Goal: Information Seeking & Learning: Learn about a topic

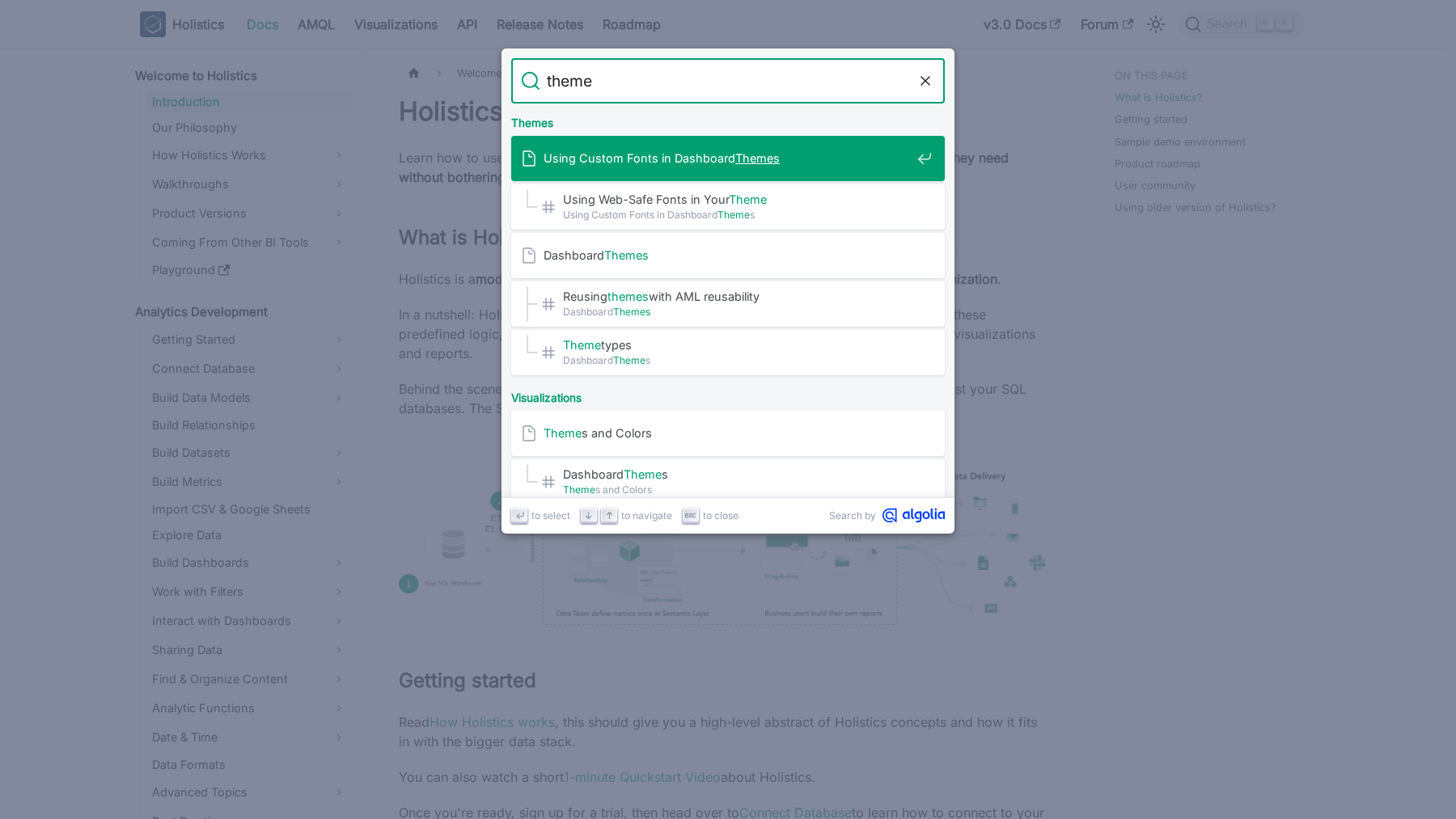
click at [796, 151] on span "Using Custom Fonts in Dashboard Themes" at bounding box center [727, 158] width 367 height 15
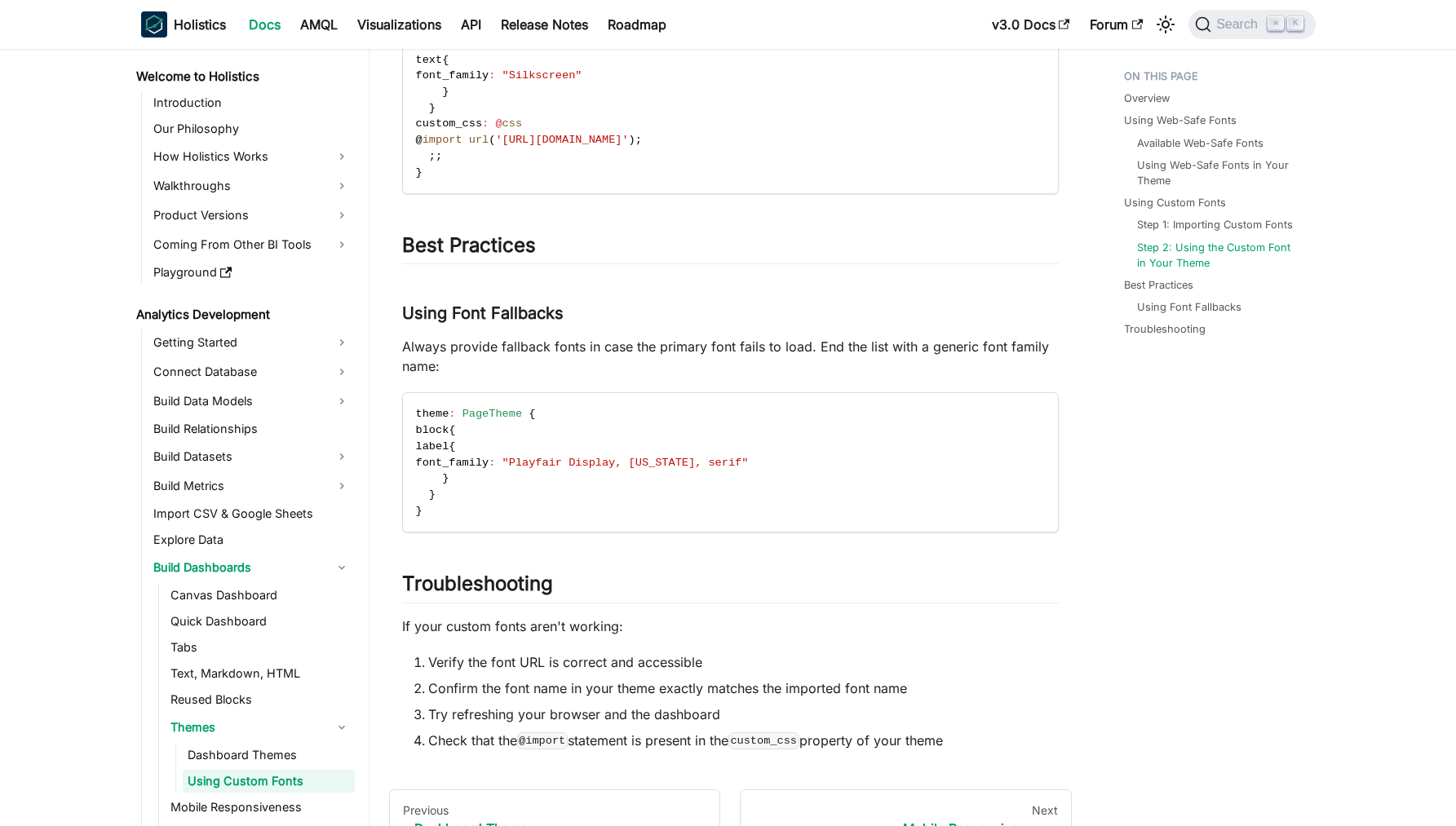
scroll to position [2186, 0]
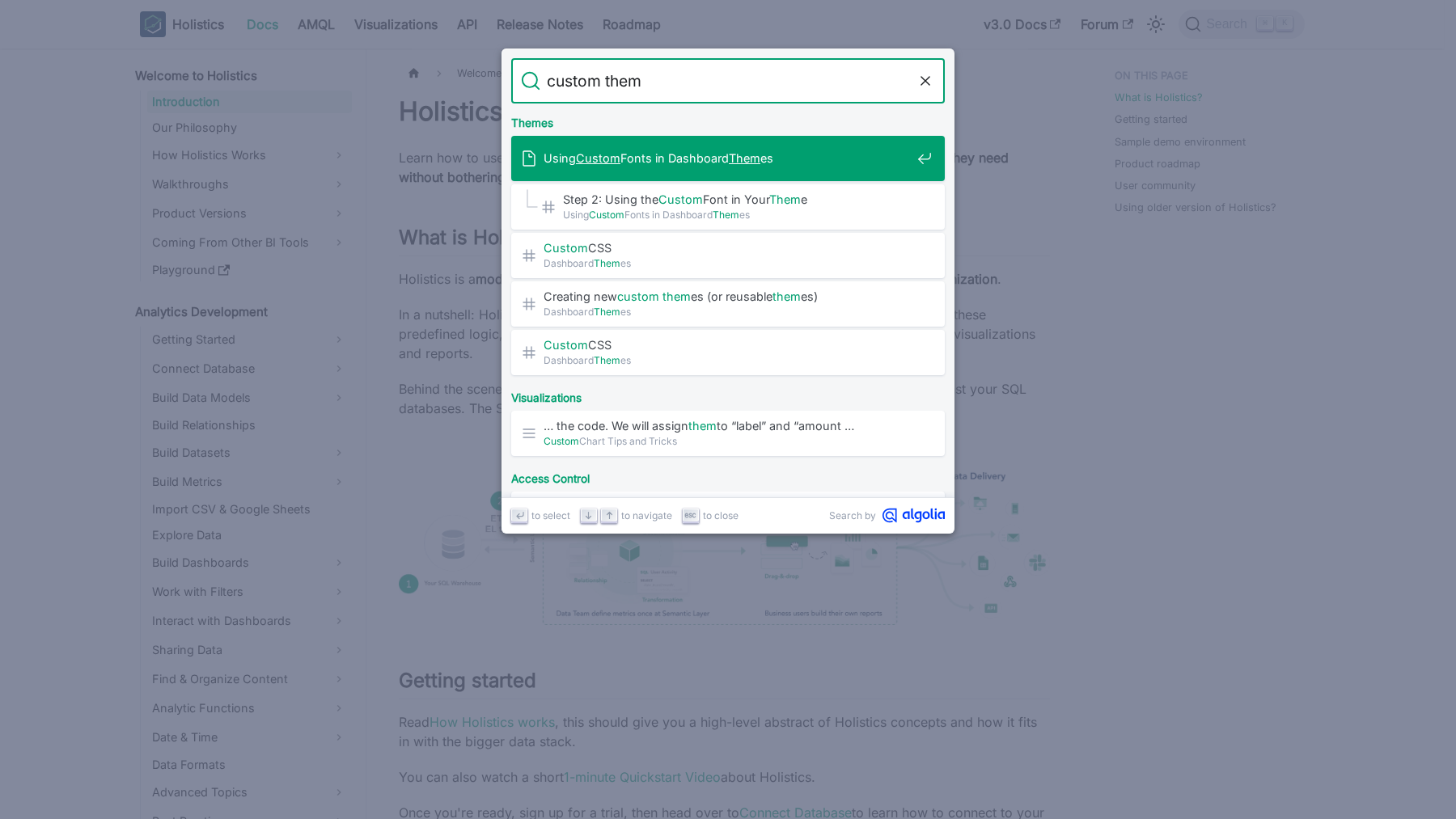
type input "custom theme"
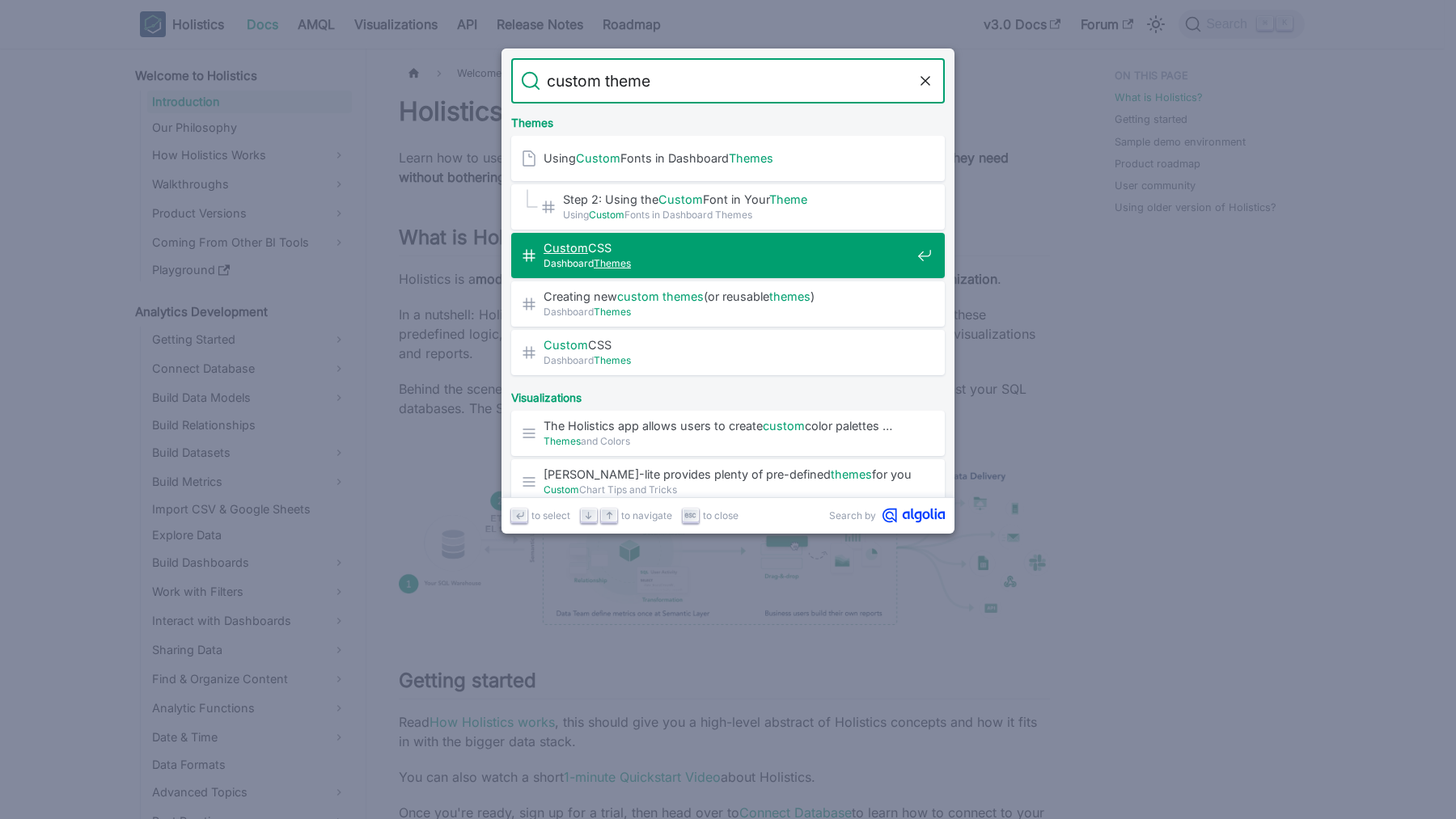
click at [694, 266] on span "Dashboard Themes" at bounding box center [727, 263] width 367 height 15
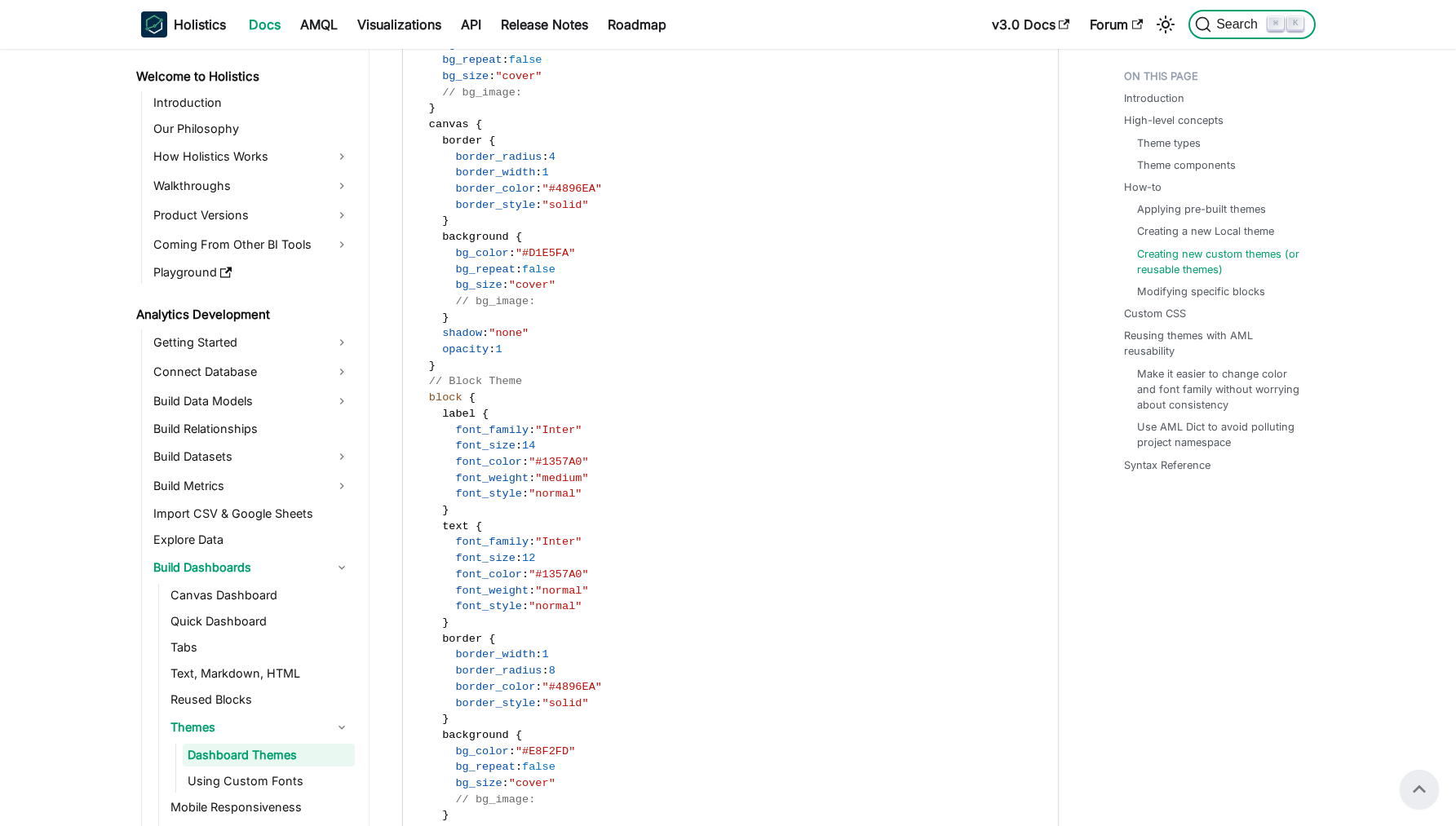
scroll to position [5069, 0]
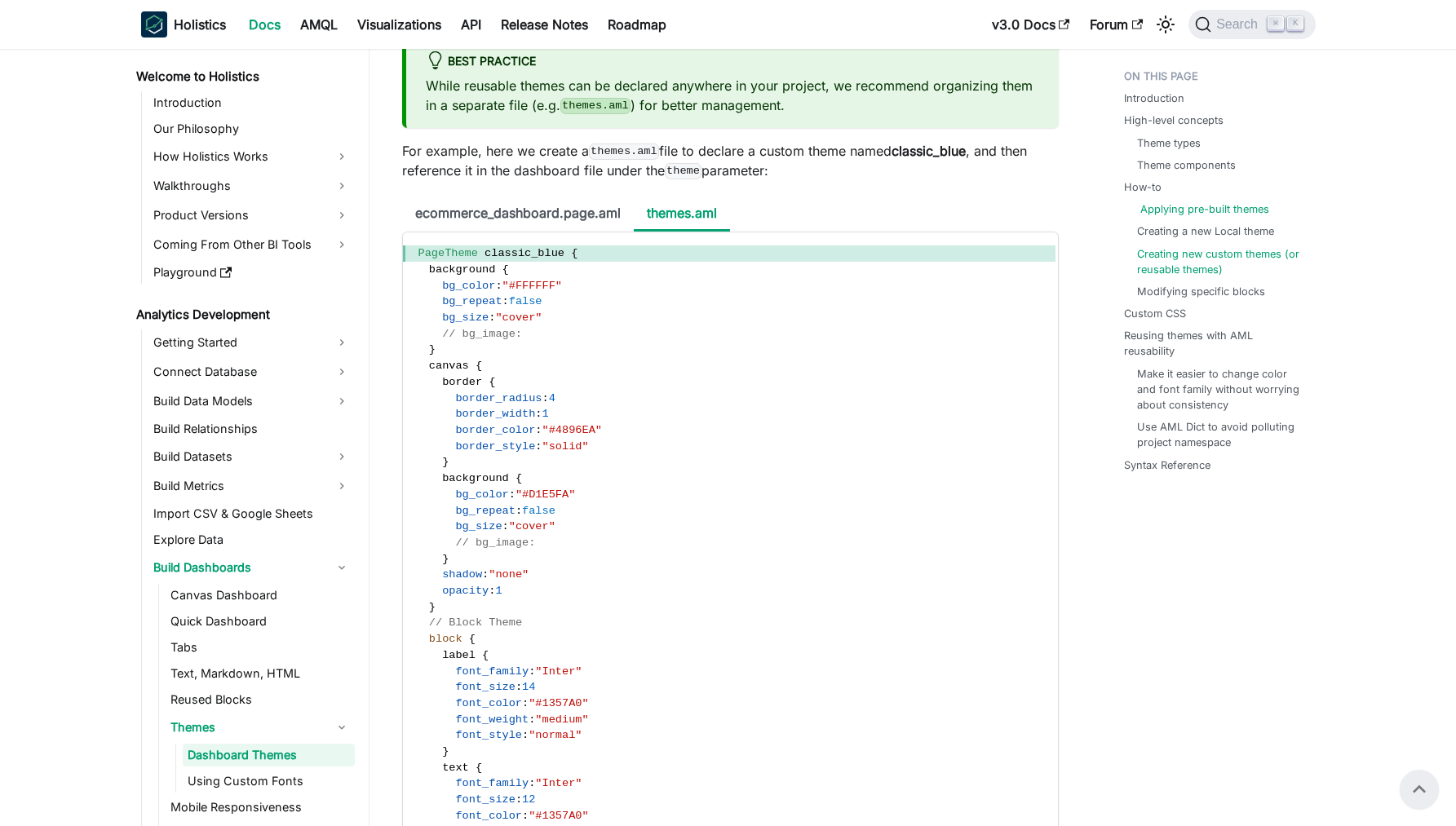
click at [1248, 214] on link "Applying pre-built themes" at bounding box center [1204, 209] width 129 height 15
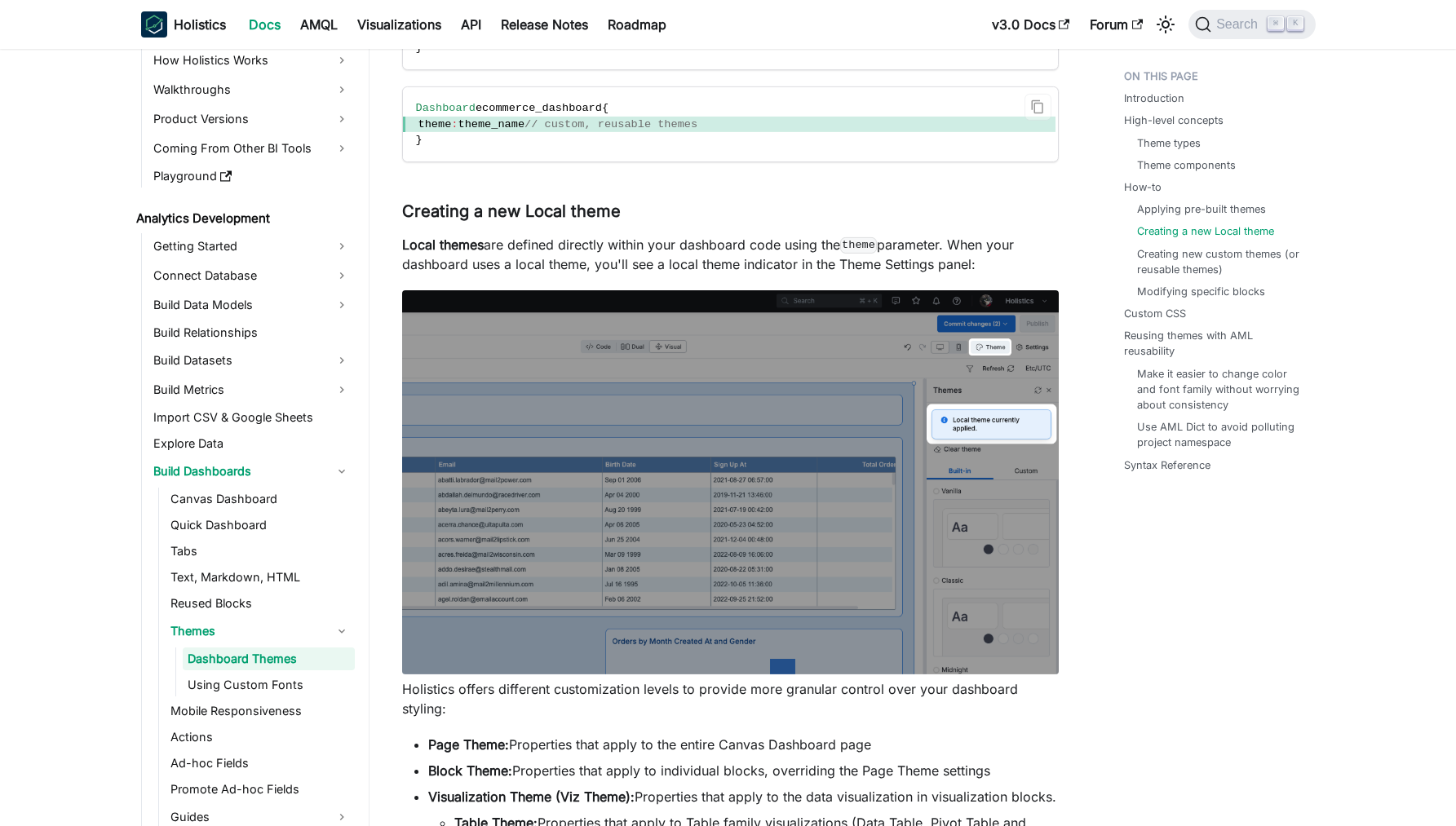
scroll to position [3280, 0]
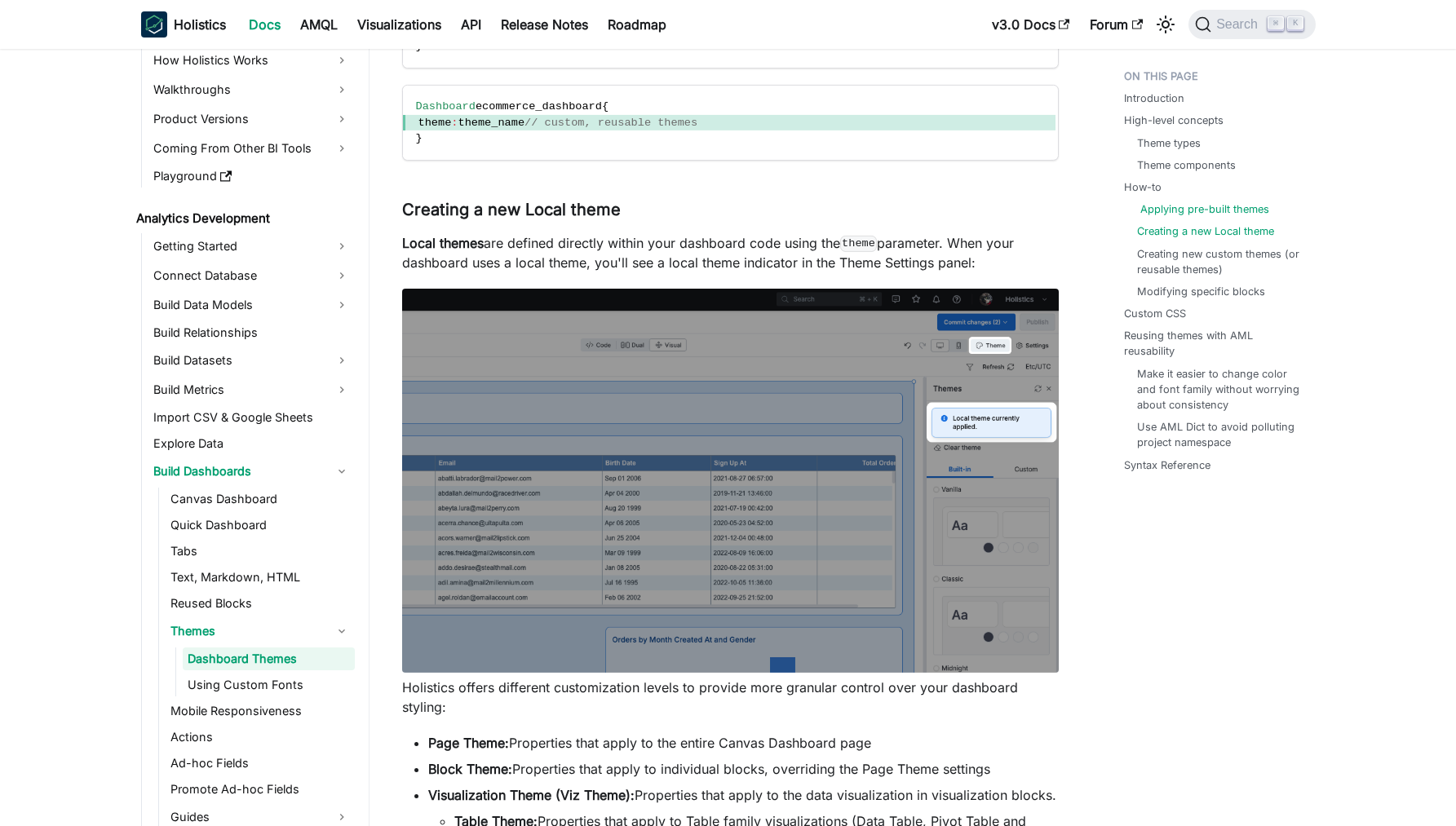
click at [1173, 211] on link "Applying pre-built themes" at bounding box center [1204, 209] width 129 height 15
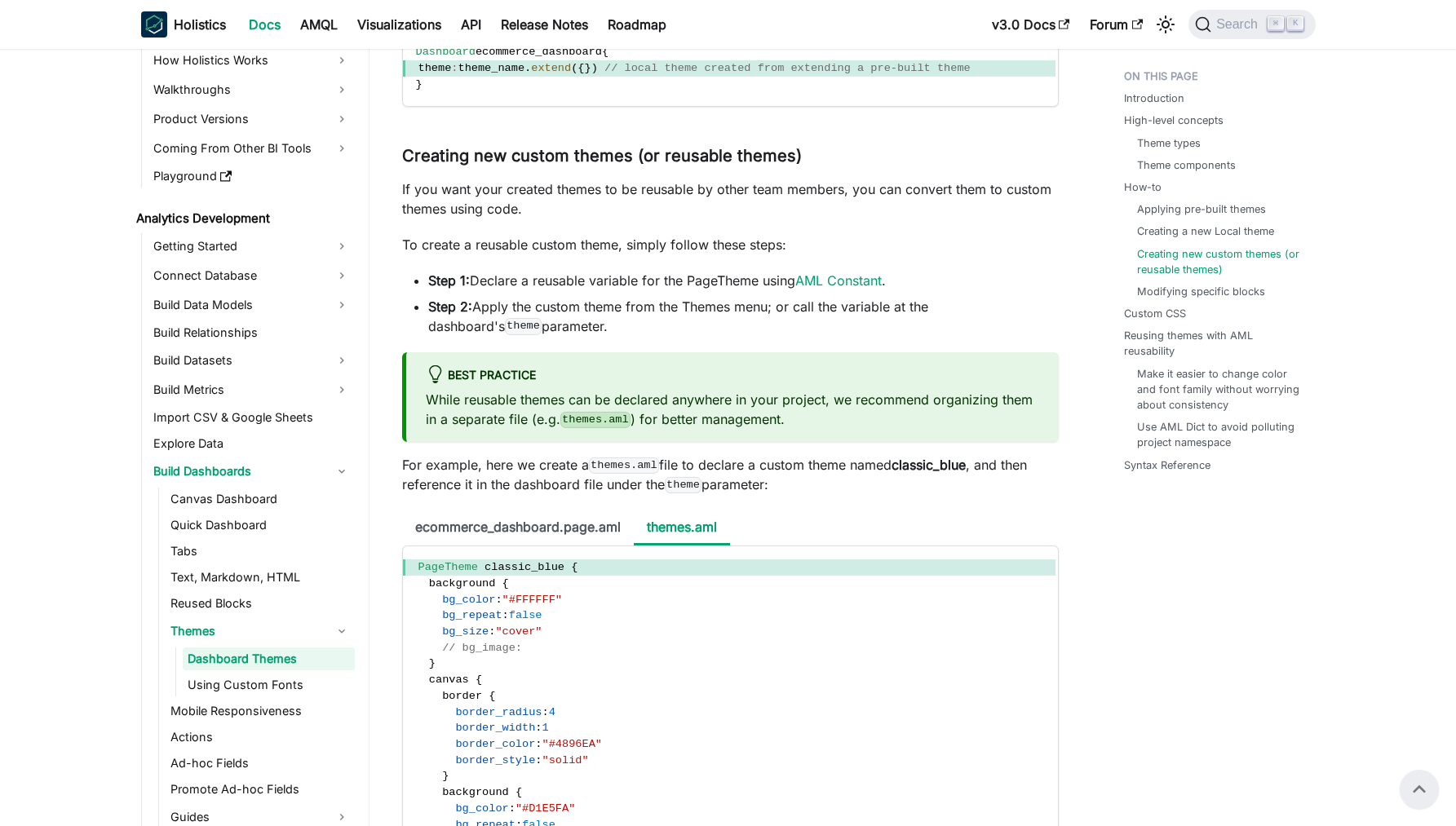
scroll to position [4753, 0]
click at [1151, 207] on link "Applying pre-built themes" at bounding box center [1204, 209] width 129 height 15
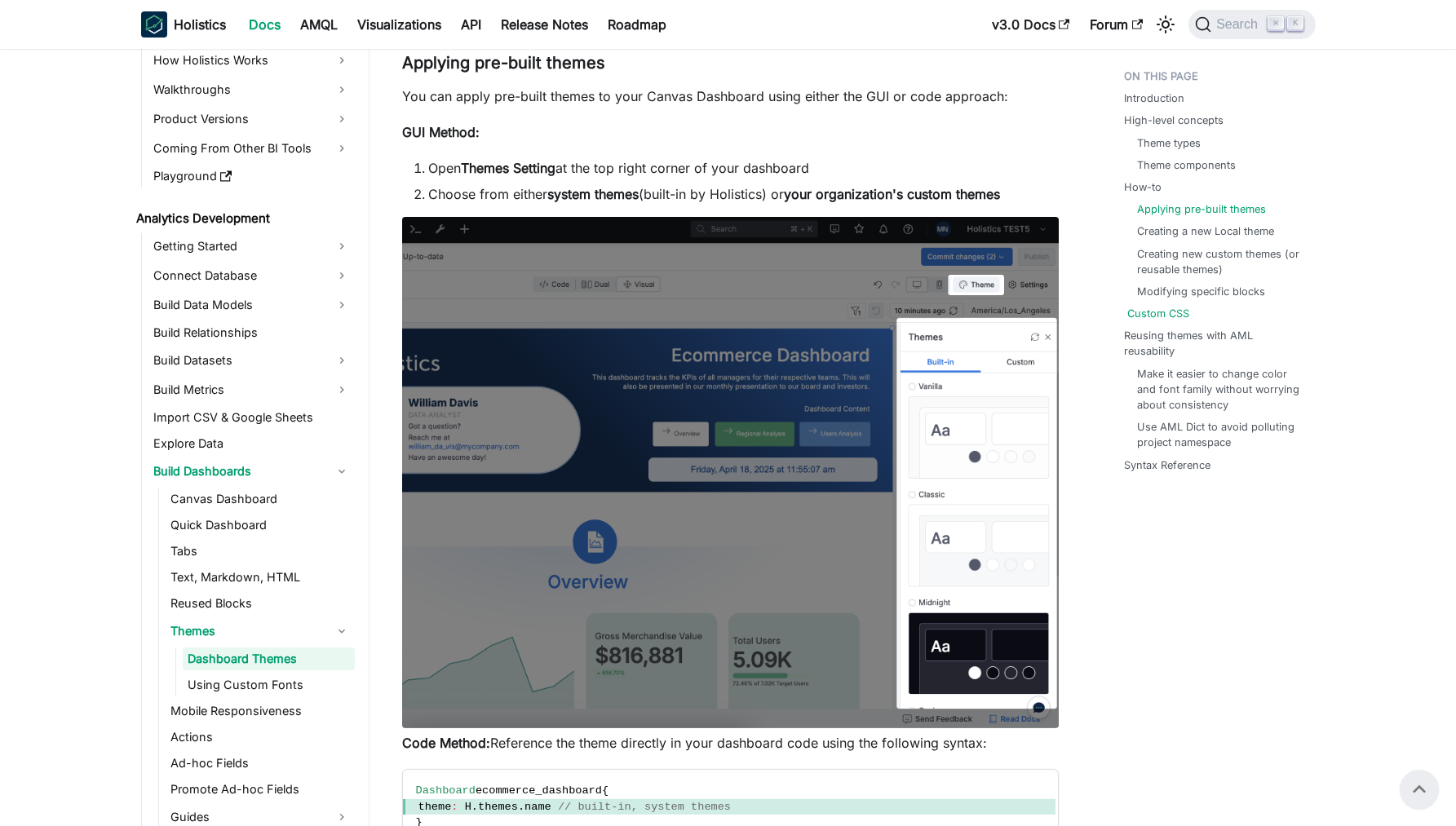
click at [1147, 316] on link "Custom CSS" at bounding box center [1158, 313] width 62 height 15
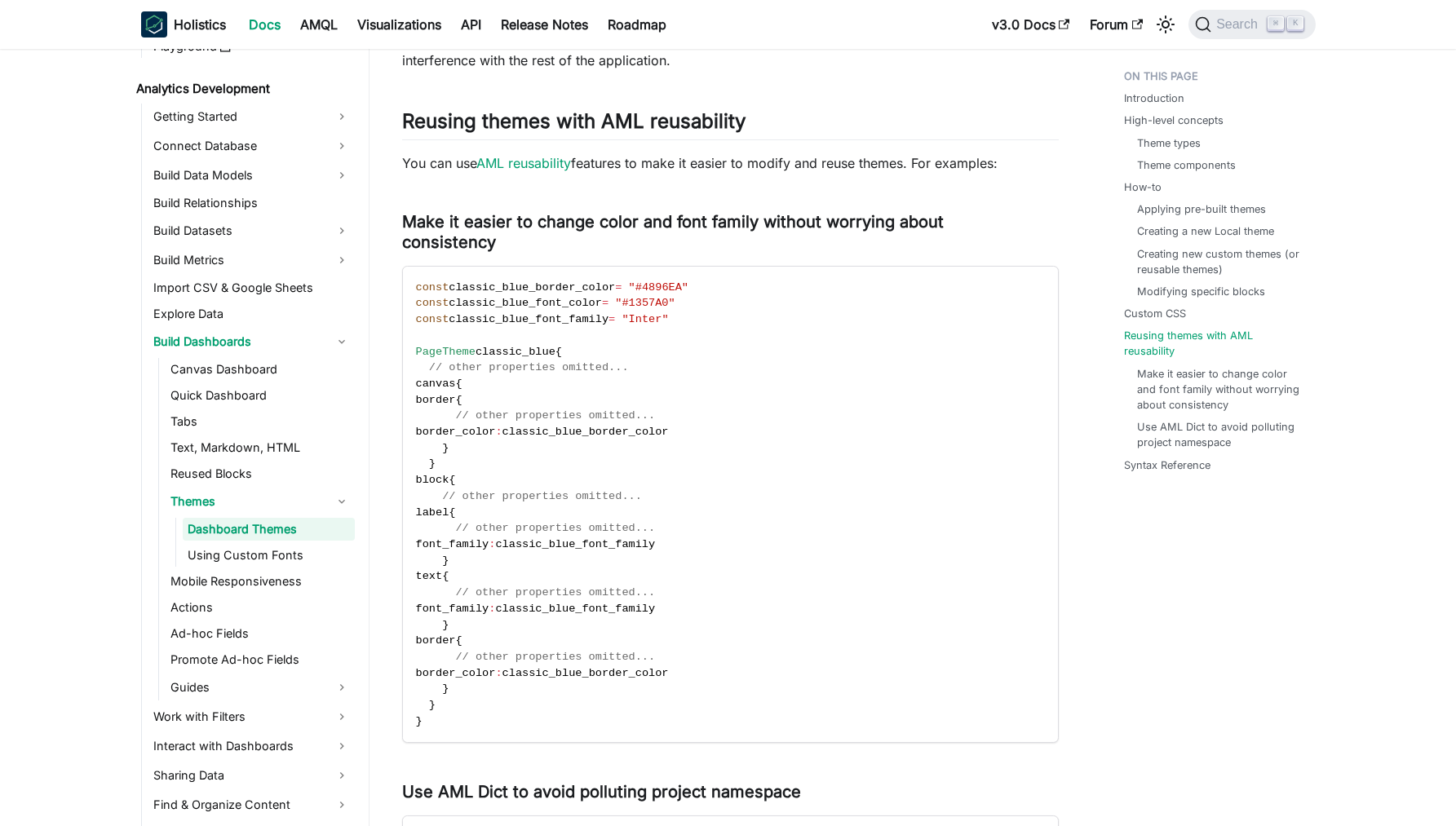
scroll to position [227, 0]
click at [246, 512] on link "Themes" at bounding box center [260, 499] width 190 height 26
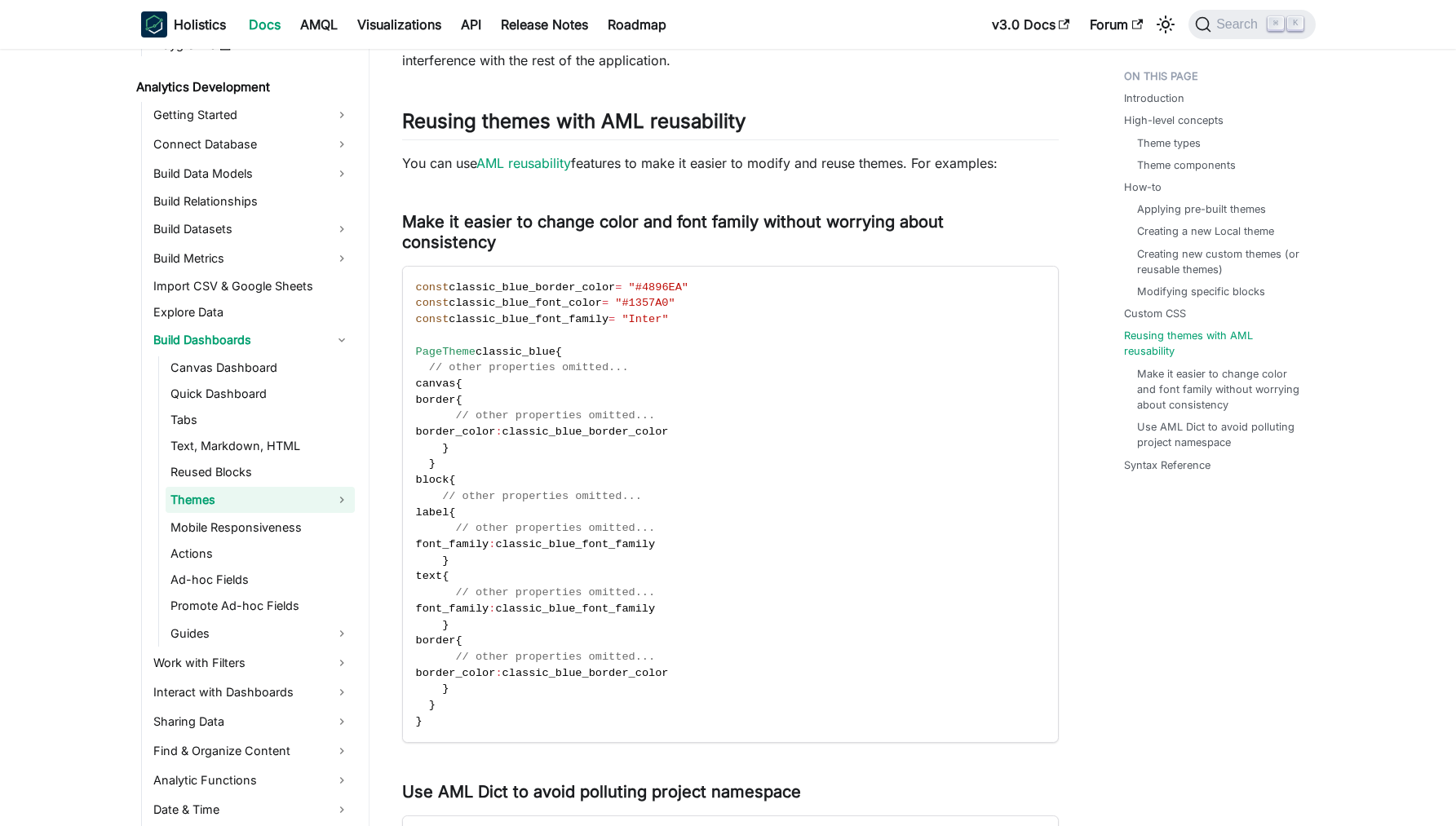
click at [246, 512] on link "Themes" at bounding box center [260, 499] width 190 height 26
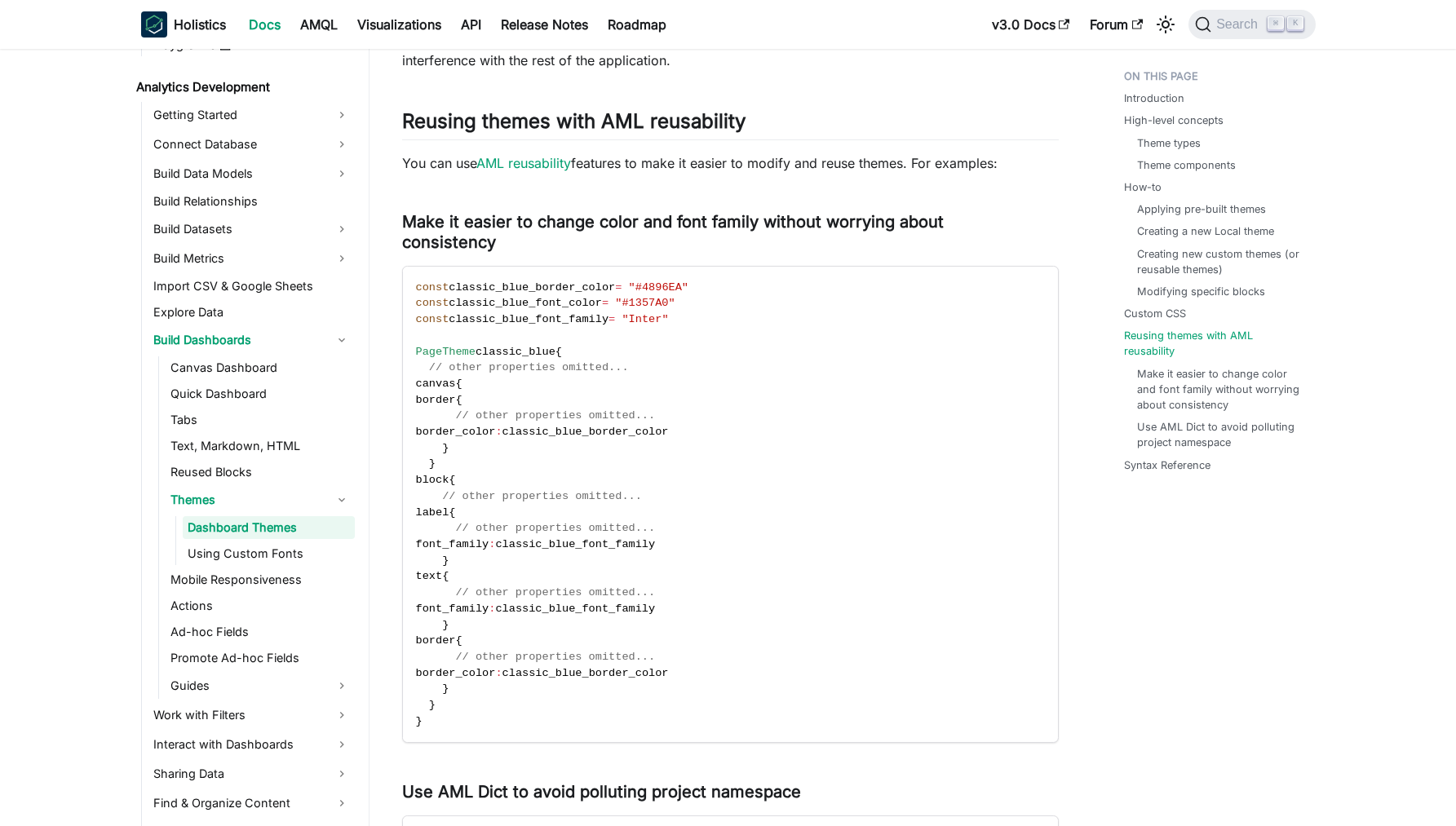
click at [247, 529] on link "Dashboard Themes" at bounding box center [268, 527] width 172 height 23
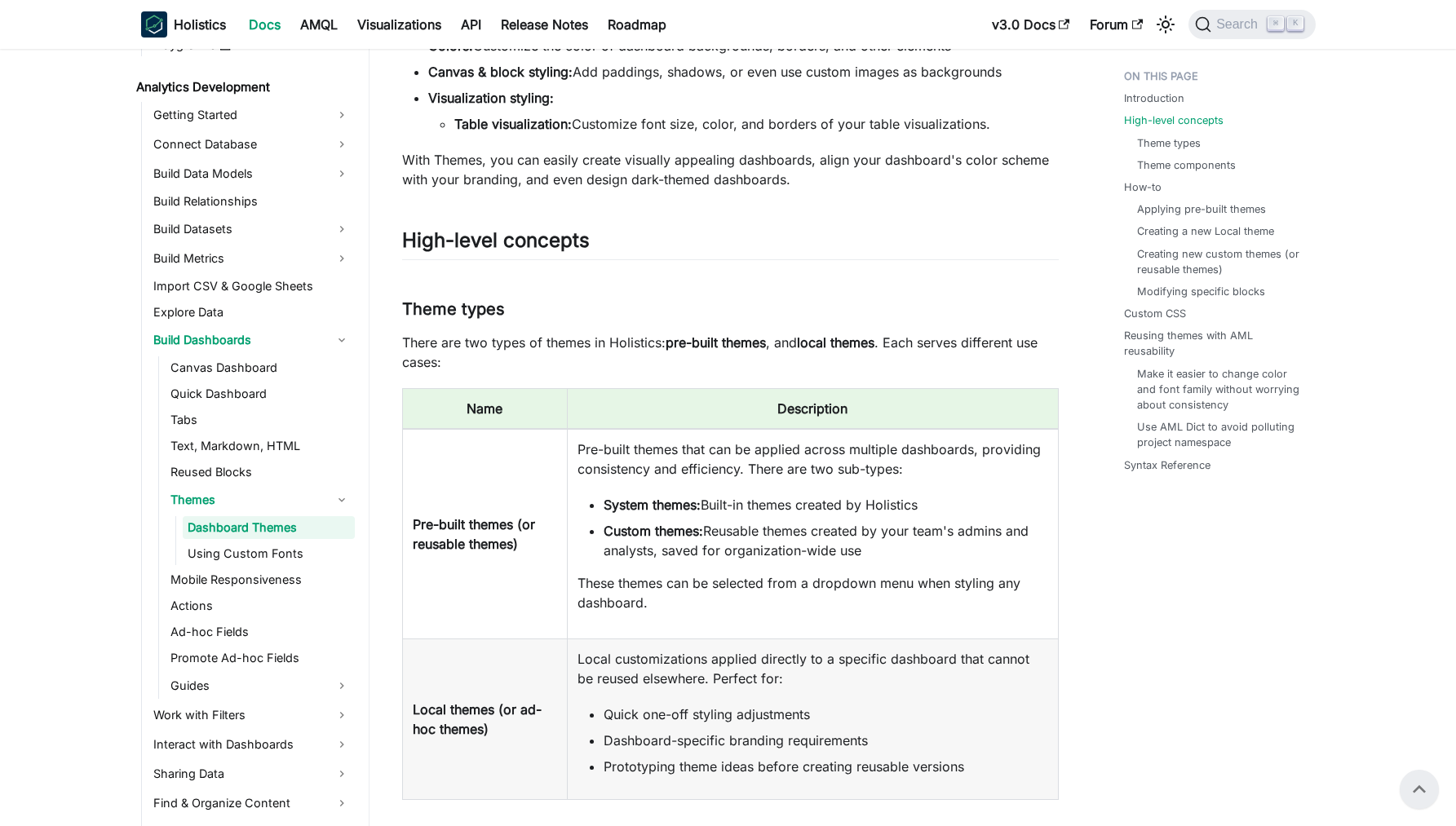
scroll to position [255, 0]
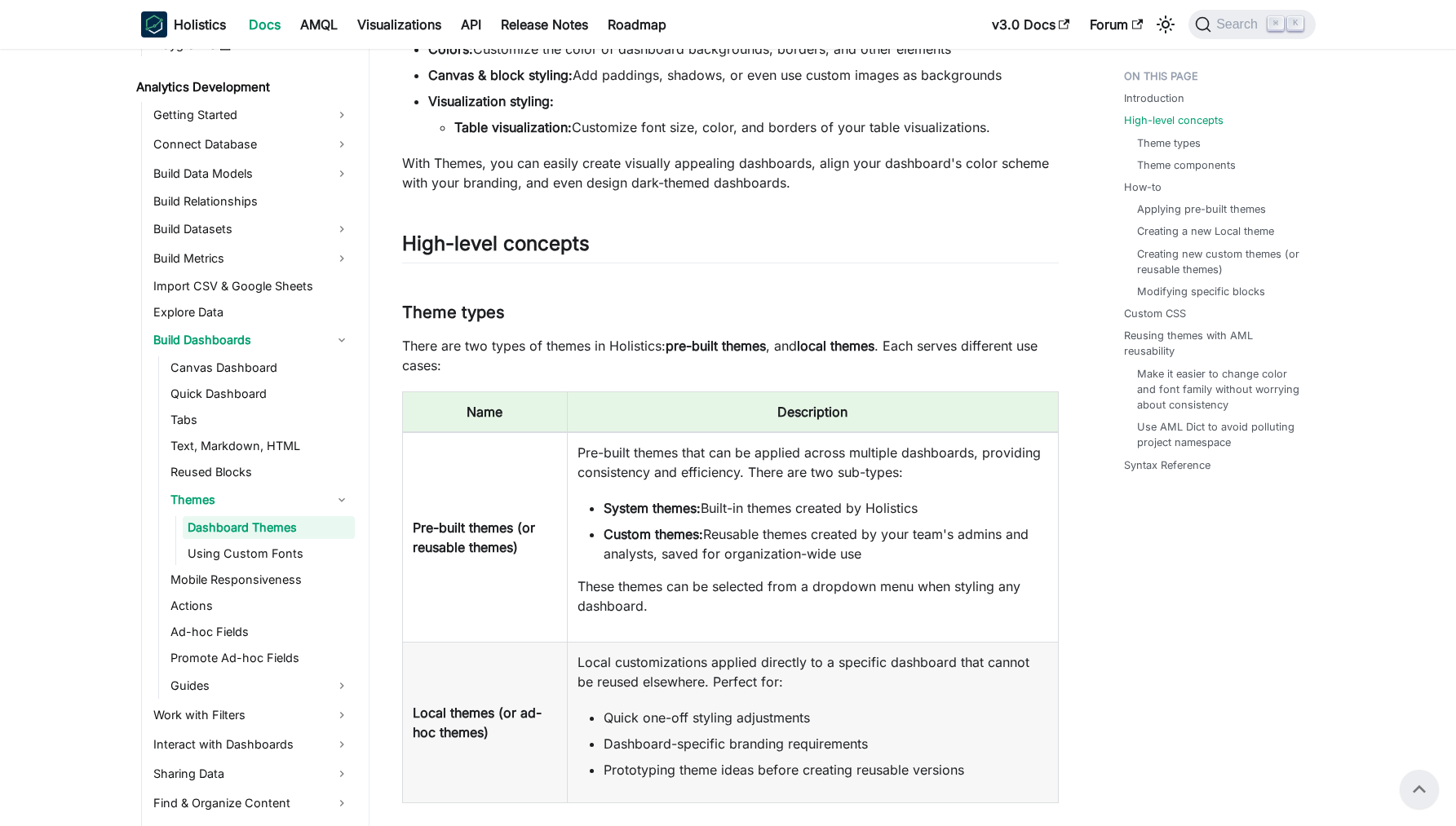
click at [487, 351] on p "There are two types of themes in Holistics: pre-built themes , and local themes…" at bounding box center [729, 355] width 656 height 39
click at [507, 351] on p "There are two types of themes in Holistics: pre-built themes , and local themes…" at bounding box center [729, 355] width 656 height 39
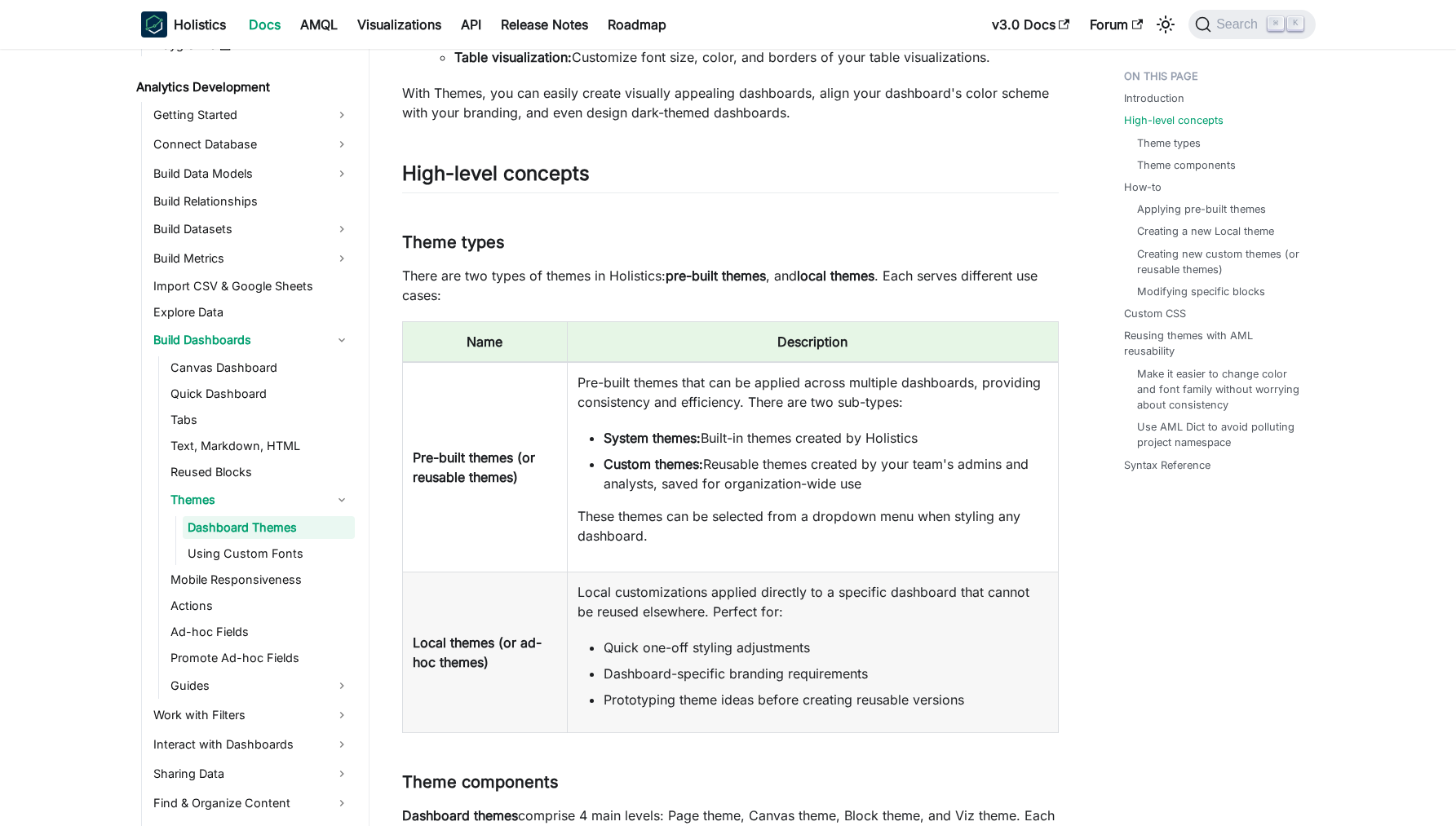
scroll to position [331, 0]
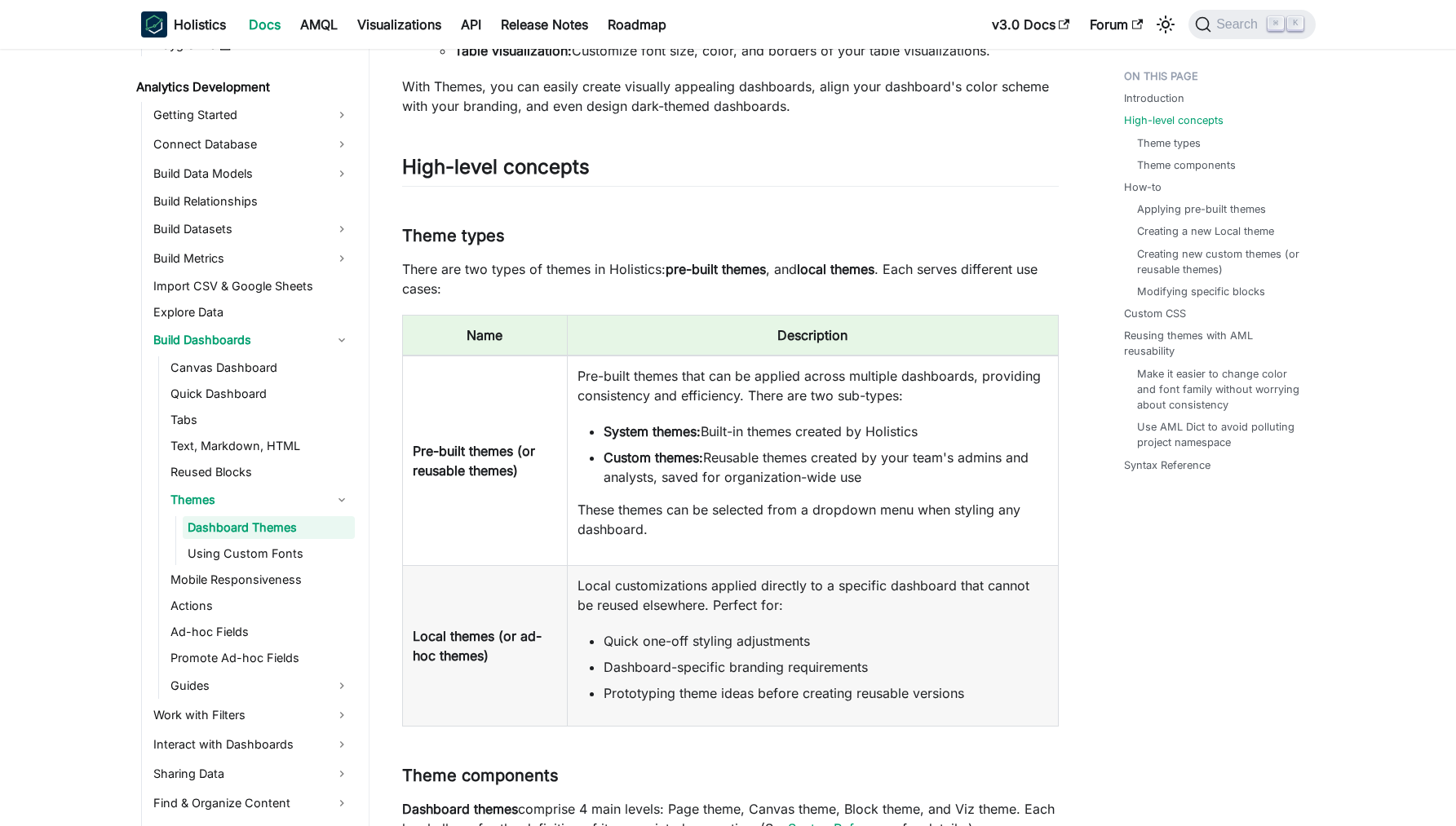
click at [610, 384] on p "Pre-built themes that can be applied across multiple dashboards, providing cons…" at bounding box center [812, 385] width 470 height 39
click at [633, 385] on p "Pre-built themes that can be applied across multiple dashboards, providing cons…" at bounding box center [812, 385] width 470 height 39
click at [678, 383] on p "Pre-built themes that can be applied across multiple dashboards, providing cons…" at bounding box center [812, 385] width 470 height 39
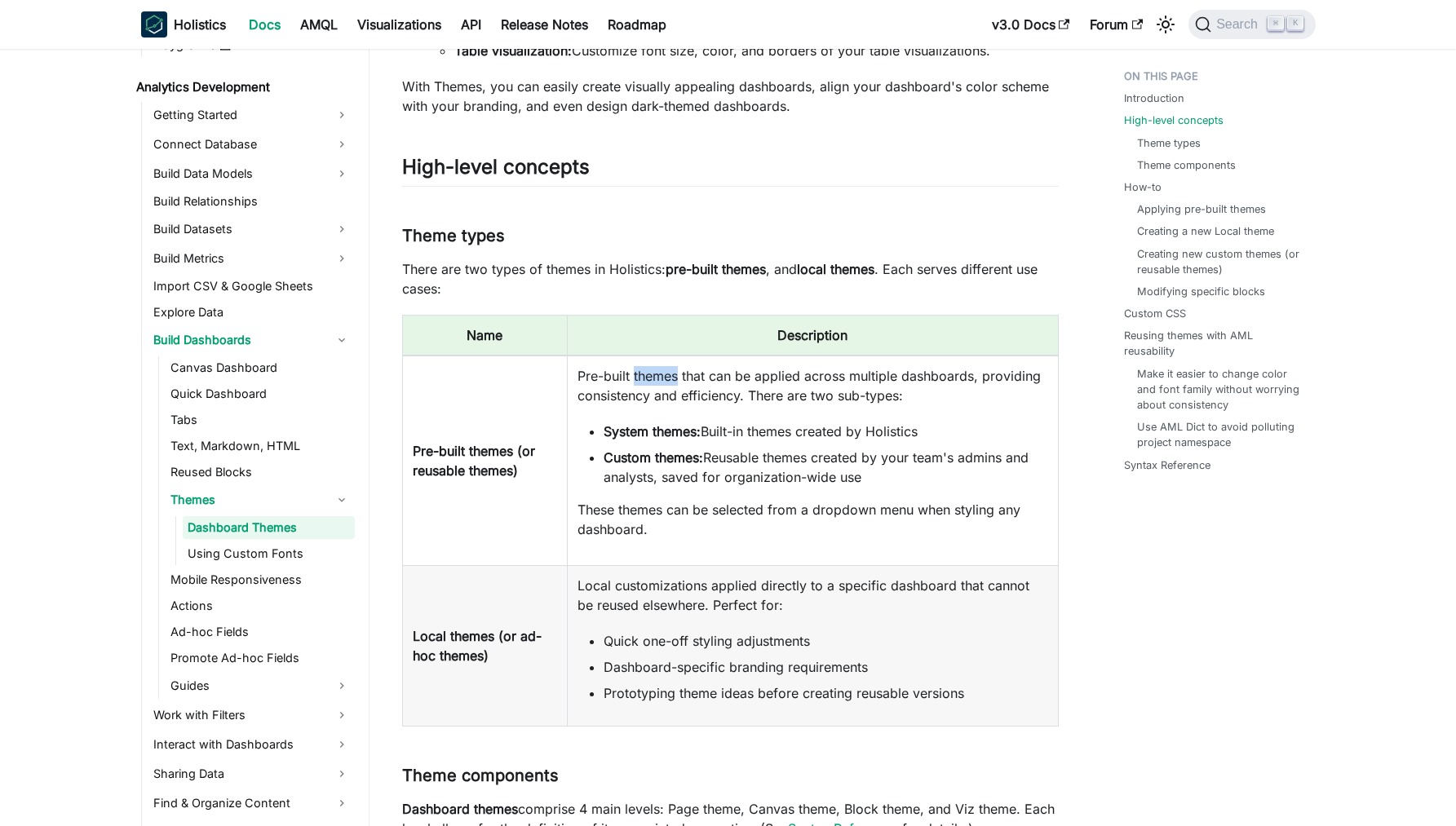
click at [678, 382] on p "Pre-built themes that can be applied across multiple dashboards, providing cons…" at bounding box center [812, 385] width 470 height 39
click at [774, 371] on p "Pre-built themes that can be applied across multiple dashboards, providing cons…" at bounding box center [812, 385] width 470 height 39
click at [848, 385] on p "Pre-built themes that can be applied across multiple dashboards, providing cons…" at bounding box center [812, 385] width 470 height 39
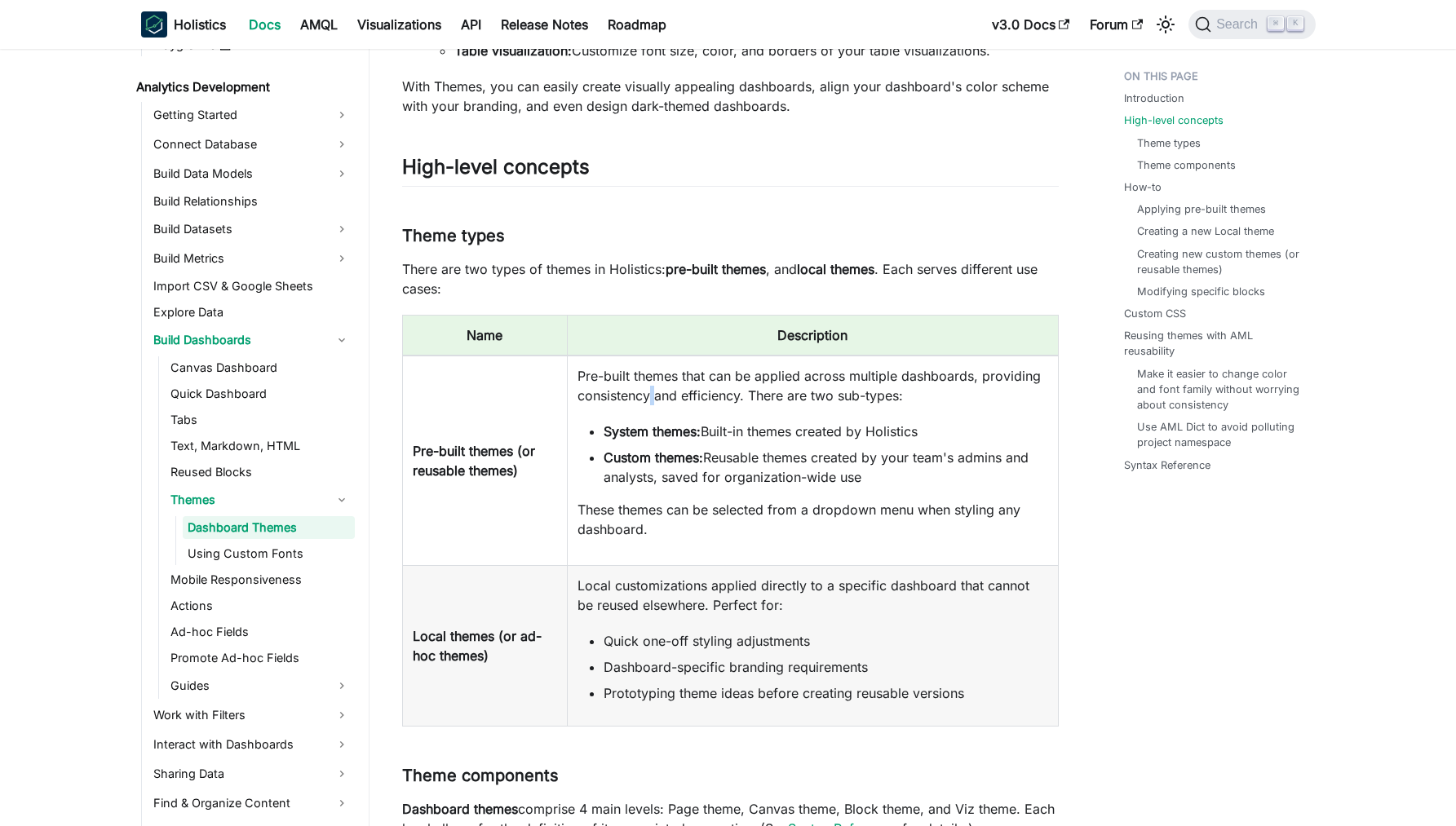
click at [721, 393] on p "Pre-built themes that can be applied across multiple dashboards, providing cons…" at bounding box center [812, 385] width 470 height 39
click at [626, 412] on td "Pre-built themes that can be applied across multiple dashboards, providing cons…" at bounding box center [812, 460] width 491 height 210
click at [909, 402] on p "Pre-built themes that can be applied across multiple dashboards, providing cons…" at bounding box center [812, 385] width 470 height 39
drag, startPoint x: 909, startPoint y: 402, endPoint x: 819, endPoint y: 427, distance: 93.4
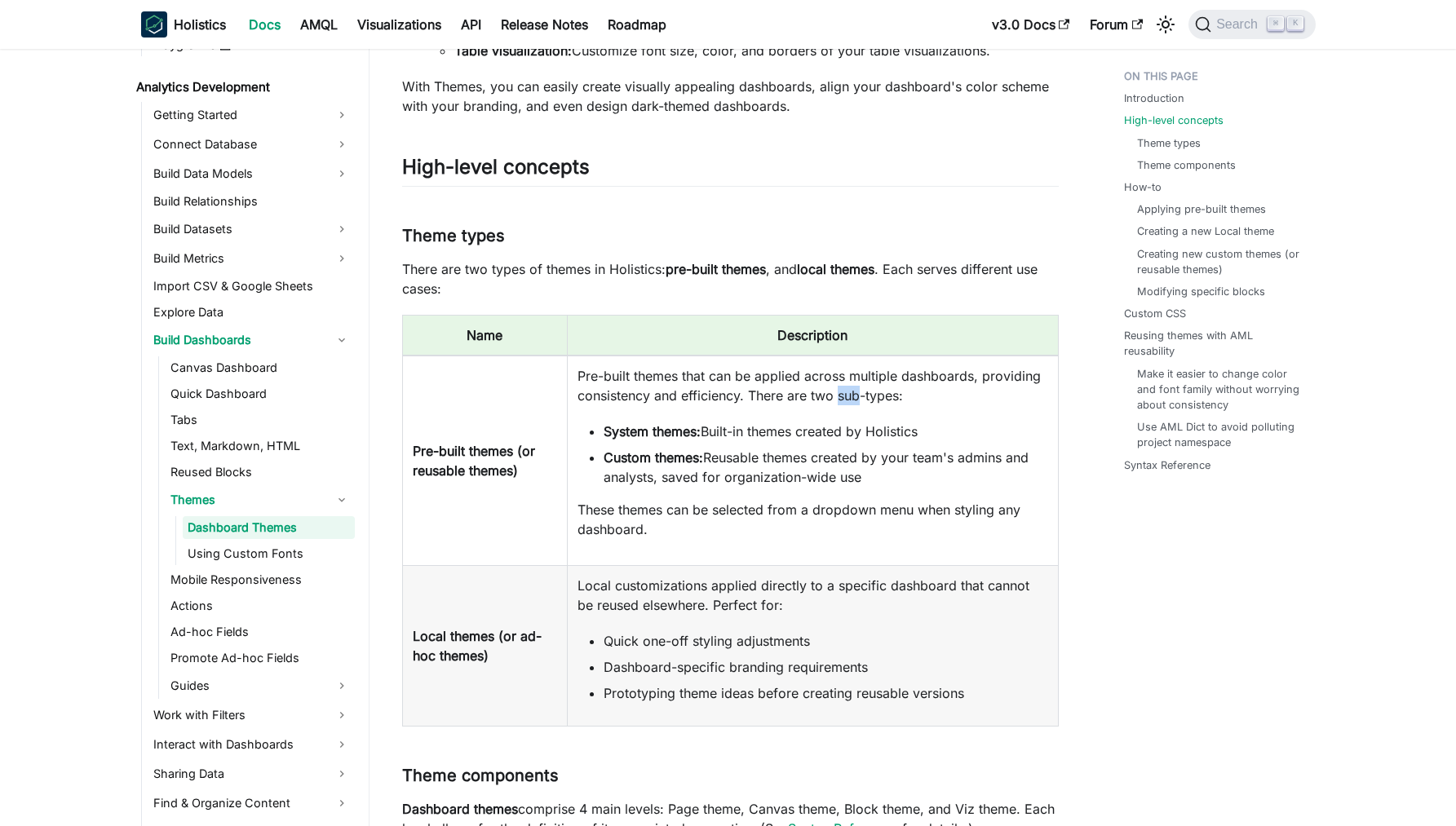
click at [909, 402] on p "Pre-built themes that can be applied across multiple dashboards, providing cons…" at bounding box center [812, 385] width 470 height 39
click at [774, 438] on li "System themes: Built-in themes created by Holistics" at bounding box center [826, 432] width 444 height 20
click at [732, 436] on li "System themes: Built-in themes created by Holistics" at bounding box center [826, 432] width 444 height 20
drag, startPoint x: 732, startPoint y: 436, endPoint x: 817, endPoint y: 436, distance: 85.0
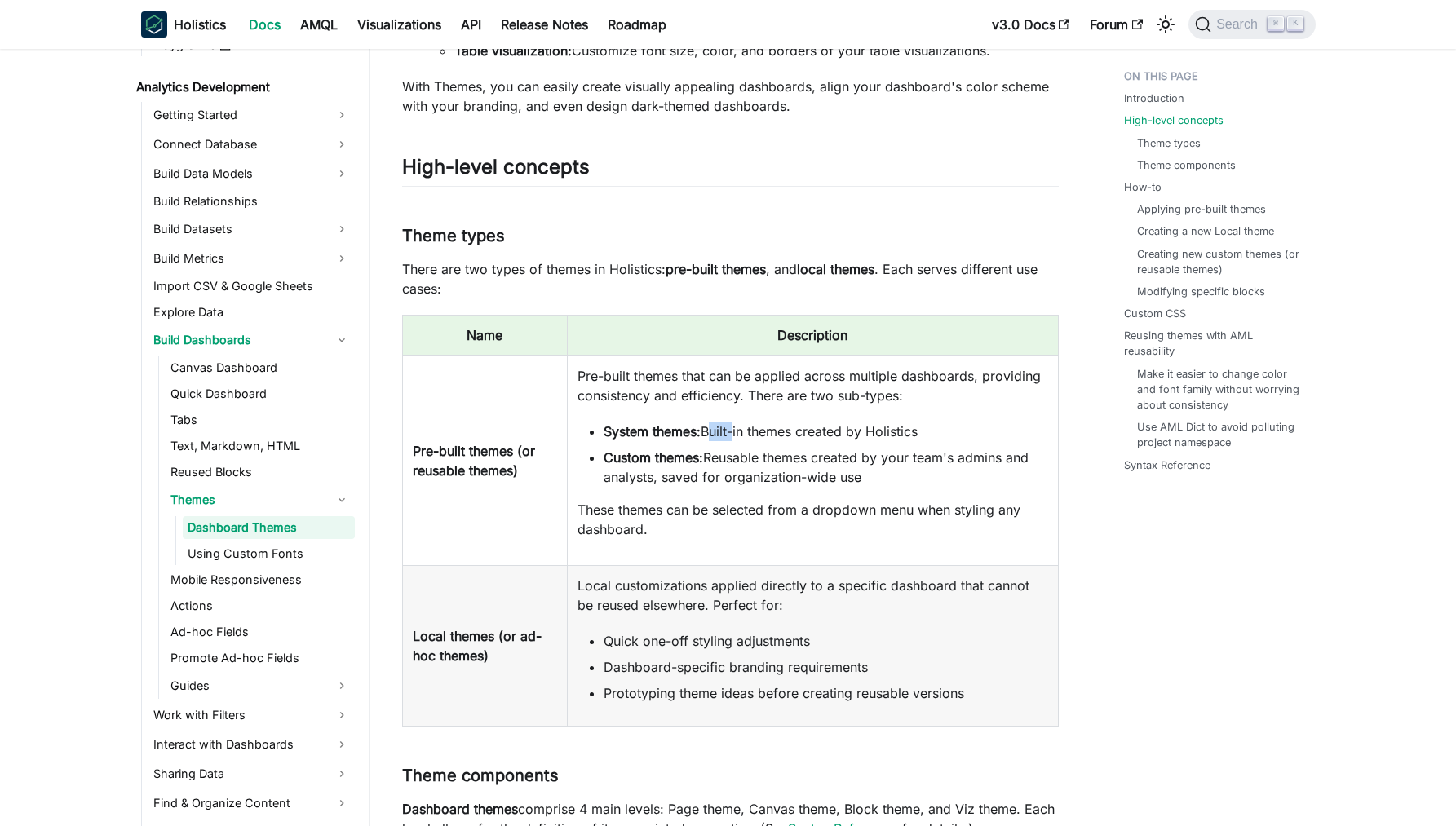
click at [732, 436] on li "System themes: Built-in themes created by Holistics" at bounding box center [826, 432] width 444 height 20
click at [836, 436] on li "System themes: Built-in themes created by Holistics" at bounding box center [826, 432] width 444 height 20
click at [911, 438] on li "System themes: Built-in themes created by Holistics" at bounding box center [826, 432] width 444 height 20
drag, startPoint x: 912, startPoint y: 438, endPoint x: 800, endPoint y: 451, distance: 112.8
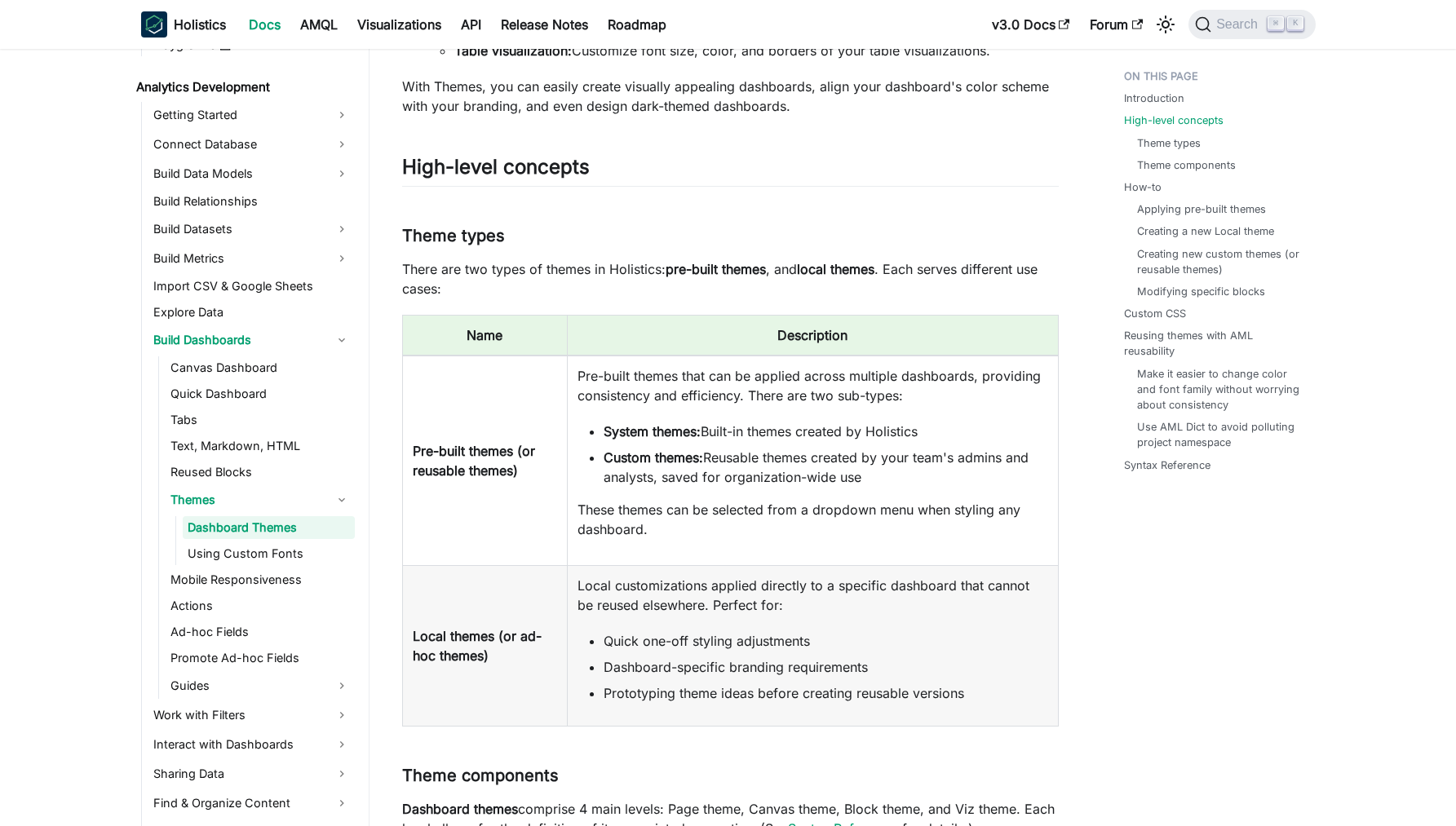
click at [912, 438] on li "System themes: Built-in themes created by Holistics" at bounding box center [826, 432] width 444 height 20
click at [784, 456] on li "Custom themes: Reusable themes created by your team's admins and analysts, save…" at bounding box center [826, 467] width 444 height 39
click at [843, 460] on li "Custom themes: Reusable themes created by your team's admins and analysts, save…" at bounding box center [826, 467] width 444 height 39
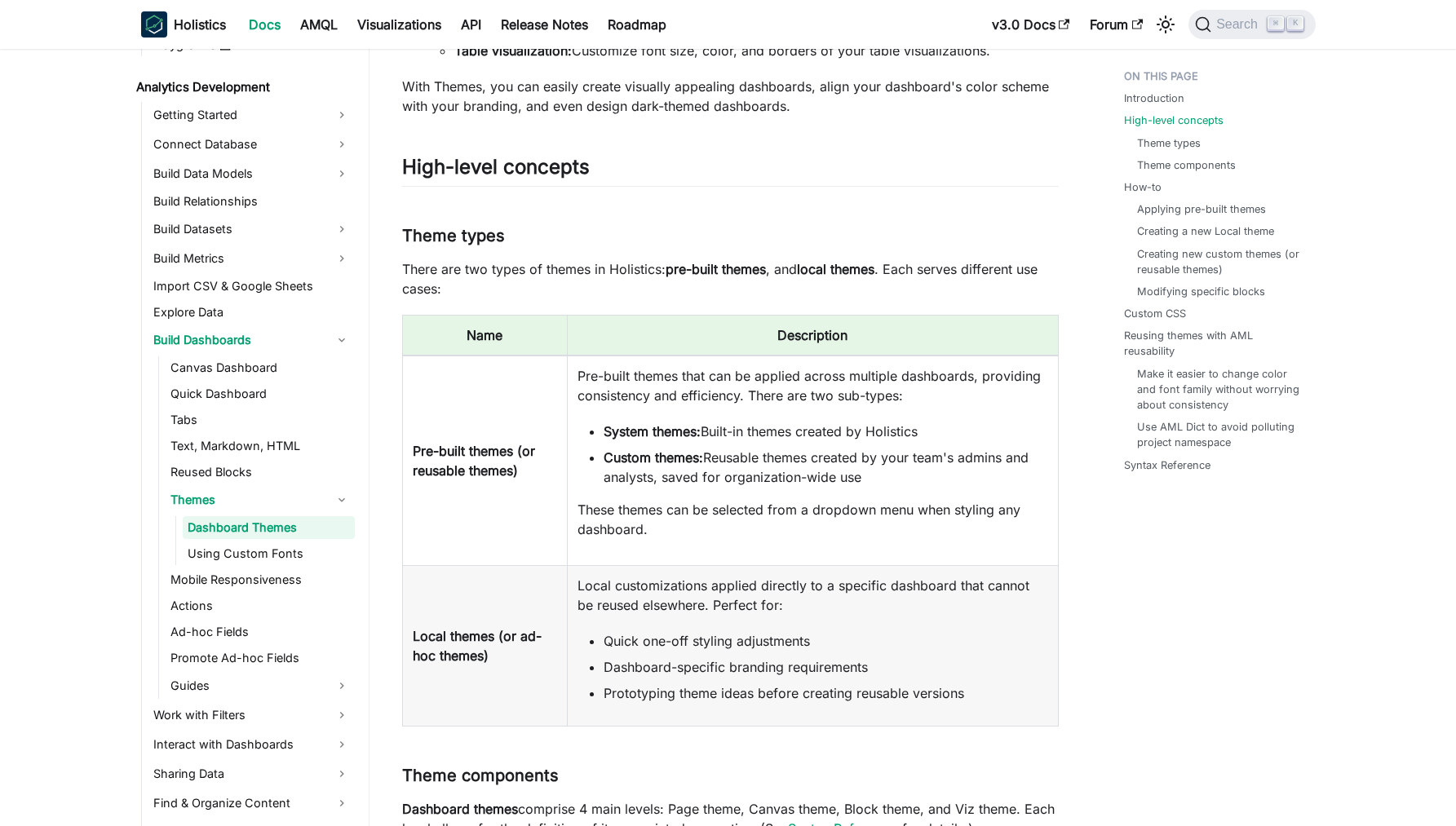
click at [772, 469] on li "Custom themes: Reusable themes created by your team's admins and analysts, save…" at bounding box center [826, 467] width 444 height 39
click at [787, 461] on li "Custom themes: Reusable themes created by your team's admins and analysts, save…" at bounding box center [826, 467] width 444 height 39
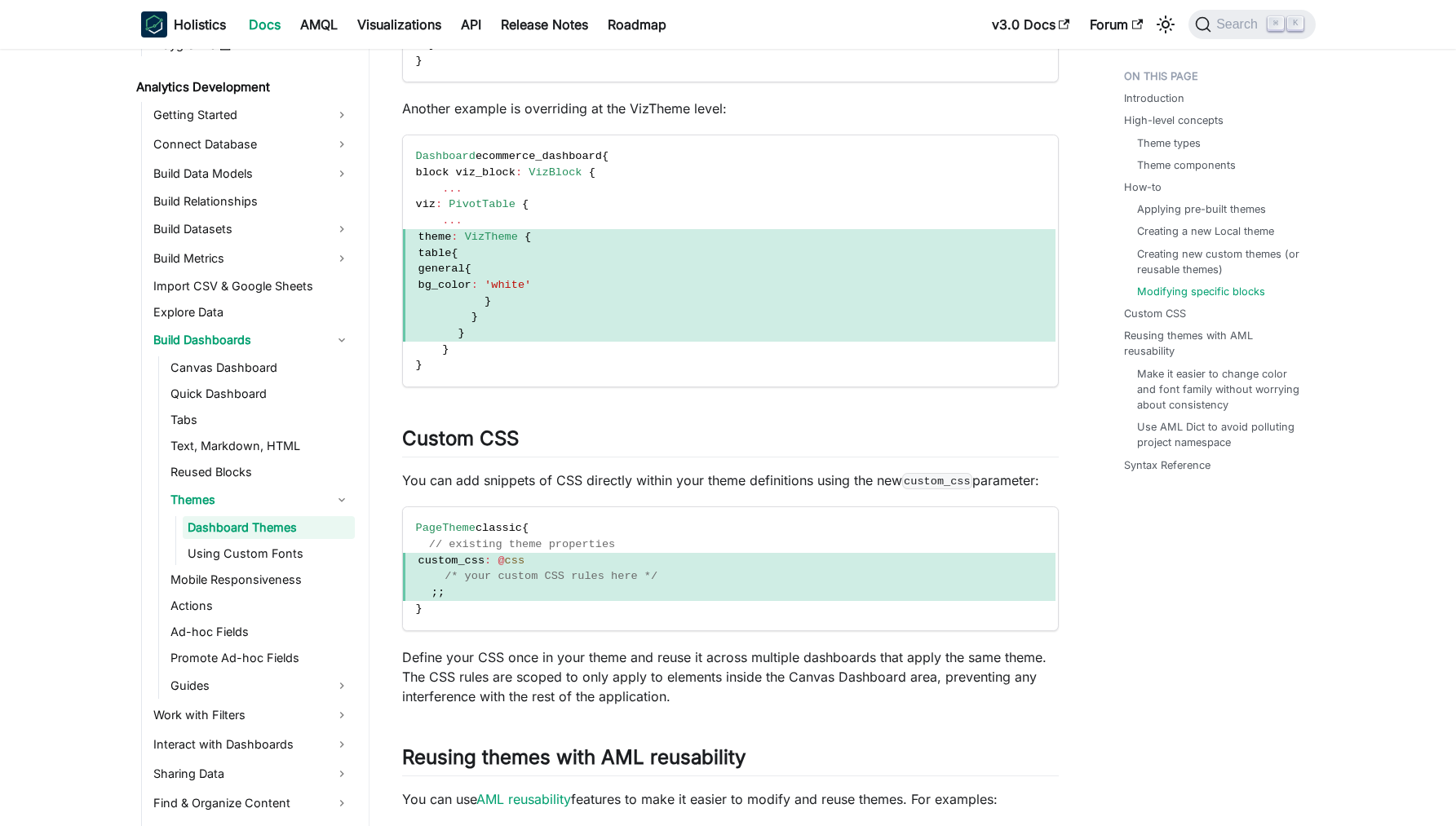
scroll to position [7971, 0]
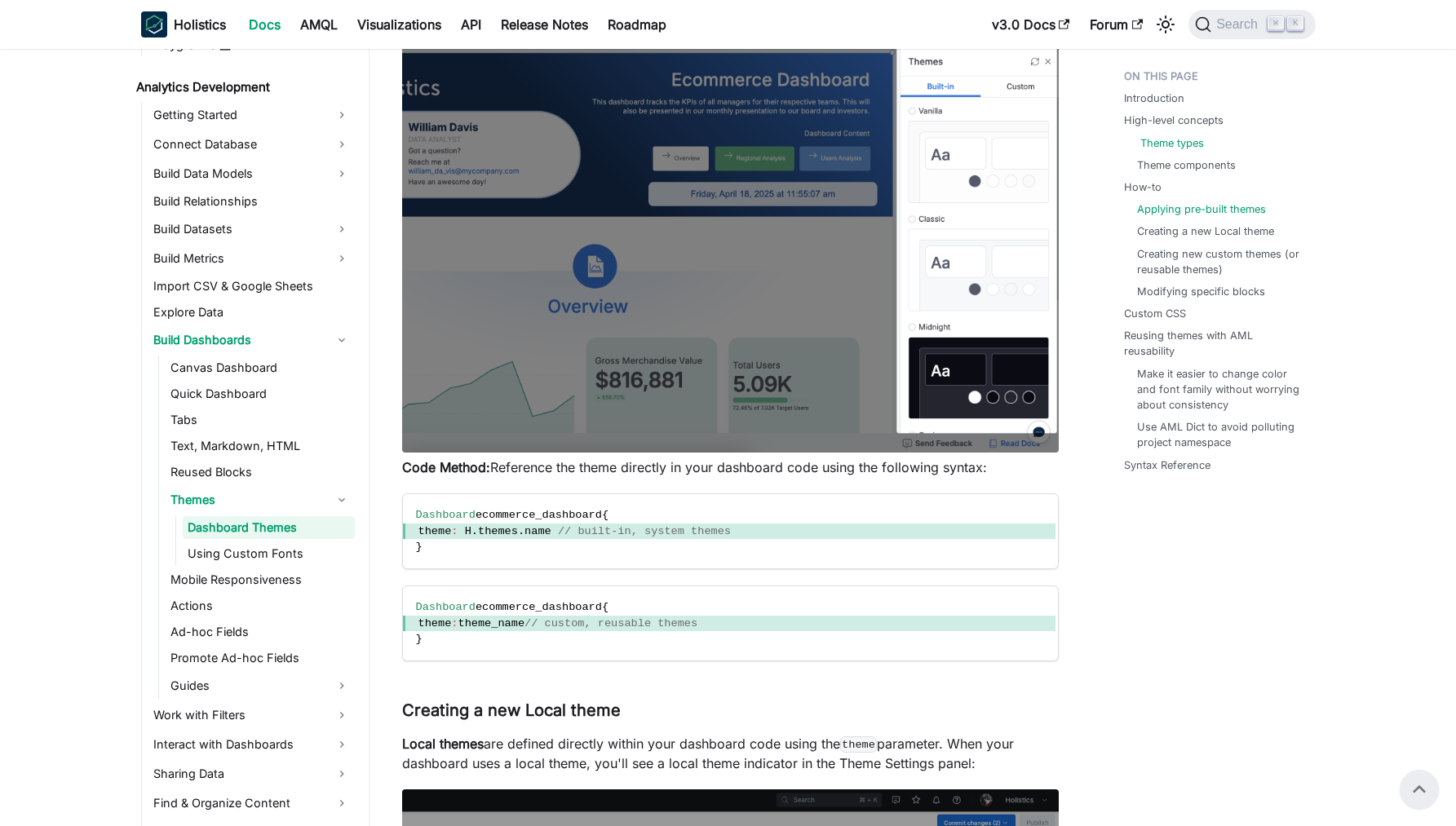
click at [1169, 135] on link "Theme types" at bounding box center [1172, 143] width 63 height 15
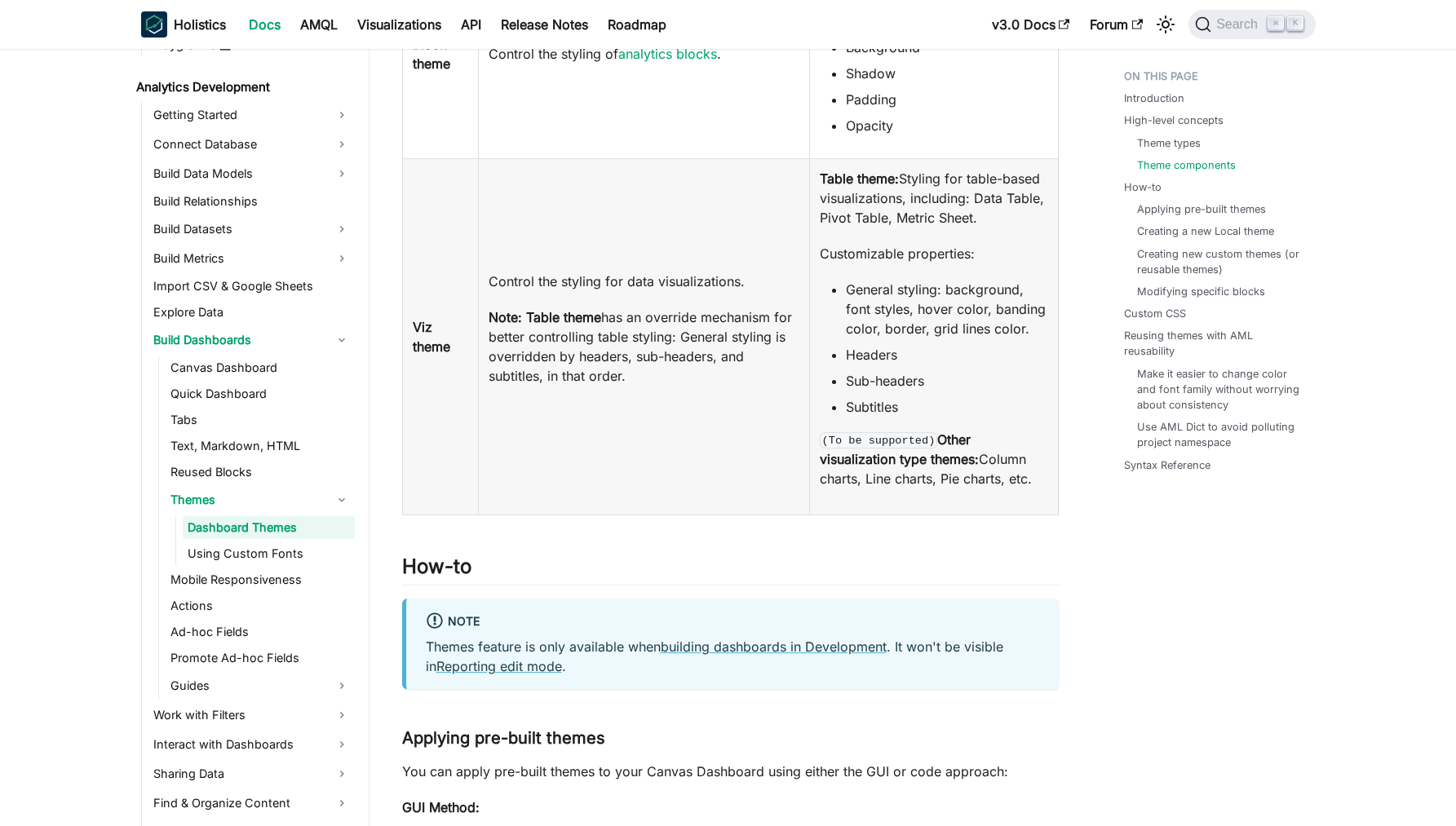
scroll to position [1981, 0]
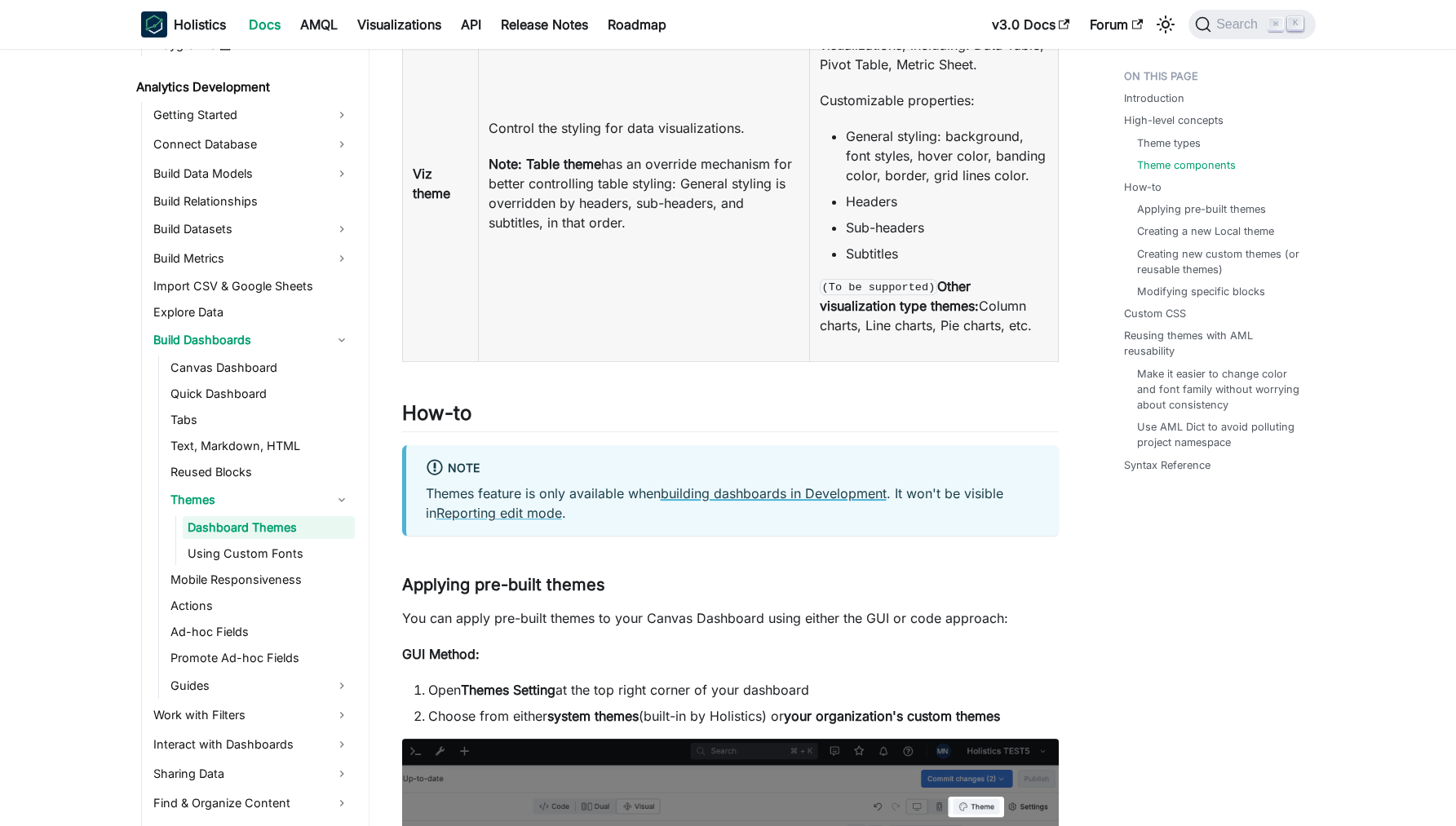
click at [814, 502] on link "building dashboards in Development" at bounding box center [774, 494] width 226 height 16
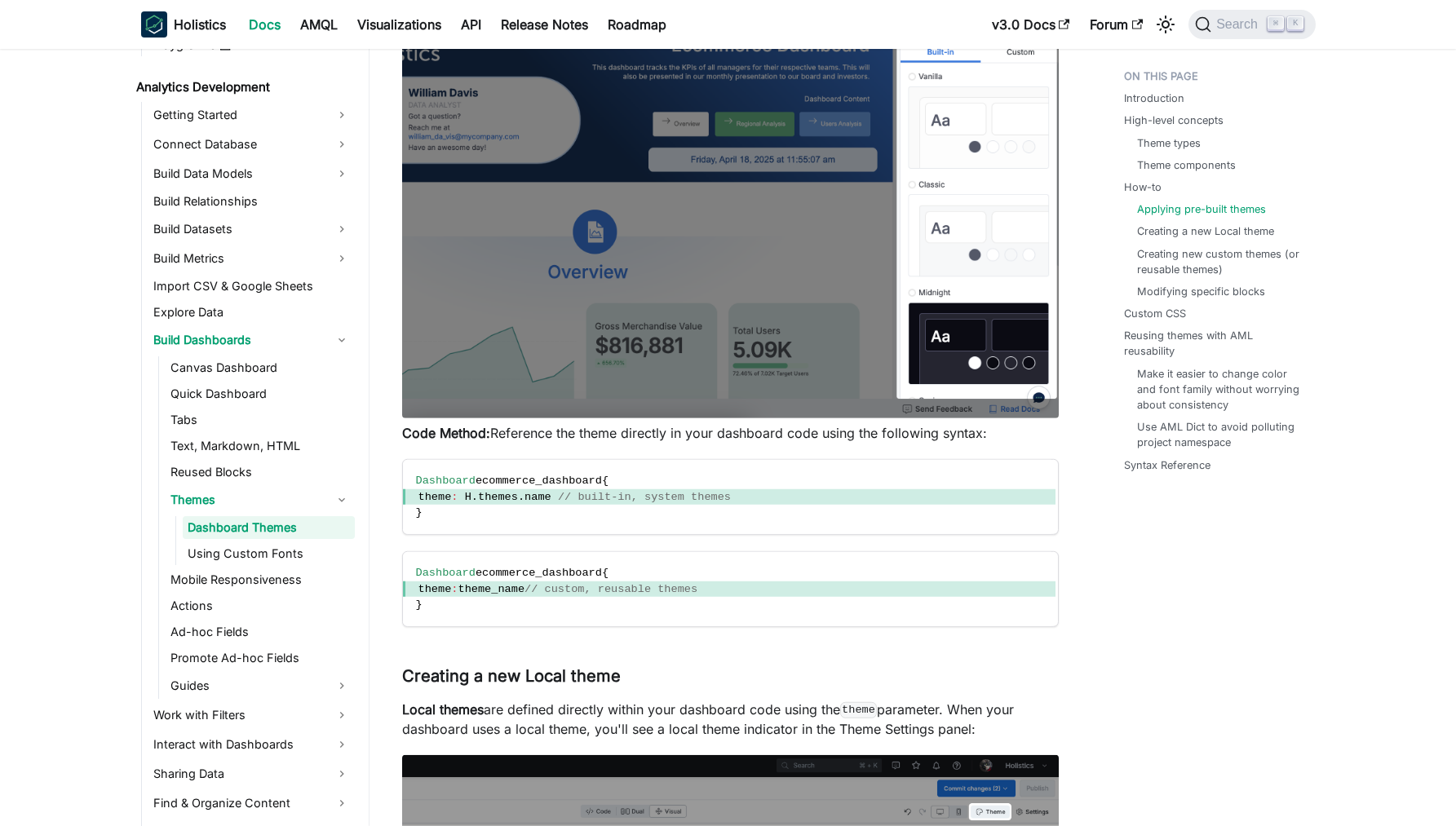
scroll to position [2823, 0]
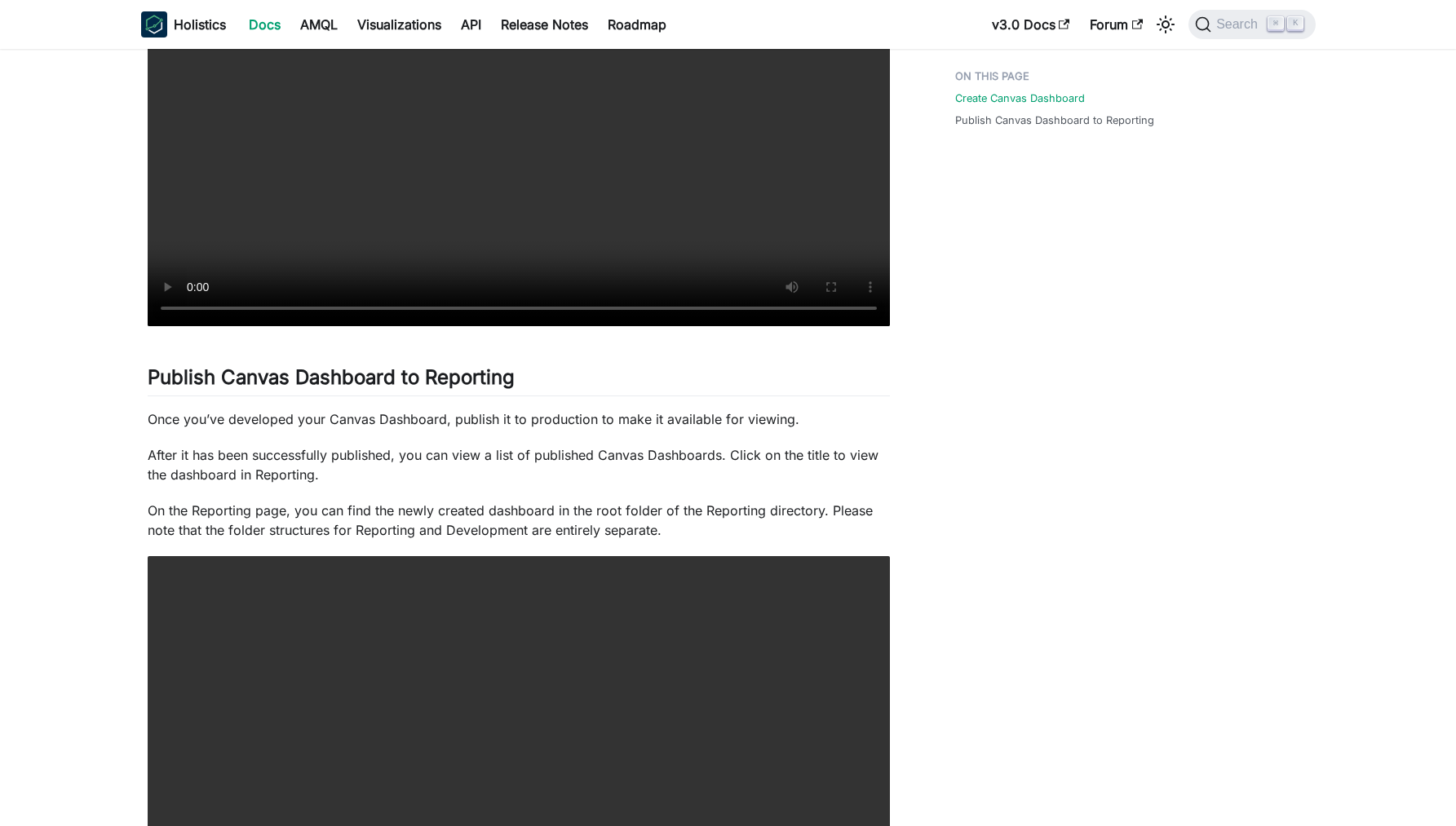
scroll to position [623, 0]
